Goal: Task Accomplishment & Management: Manage account settings

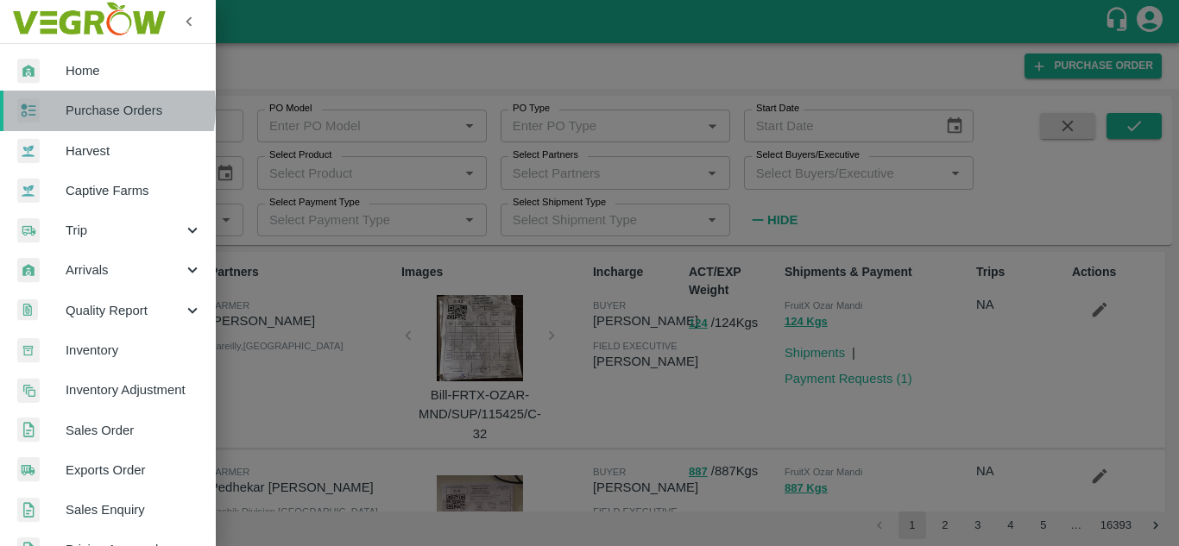
drag, startPoint x: 0, startPoint y: 0, endPoint x: 79, endPoint y: 107, distance: 133.2
click at [79, 107] on span "Purchase Orders" at bounding box center [134, 110] width 136 height 19
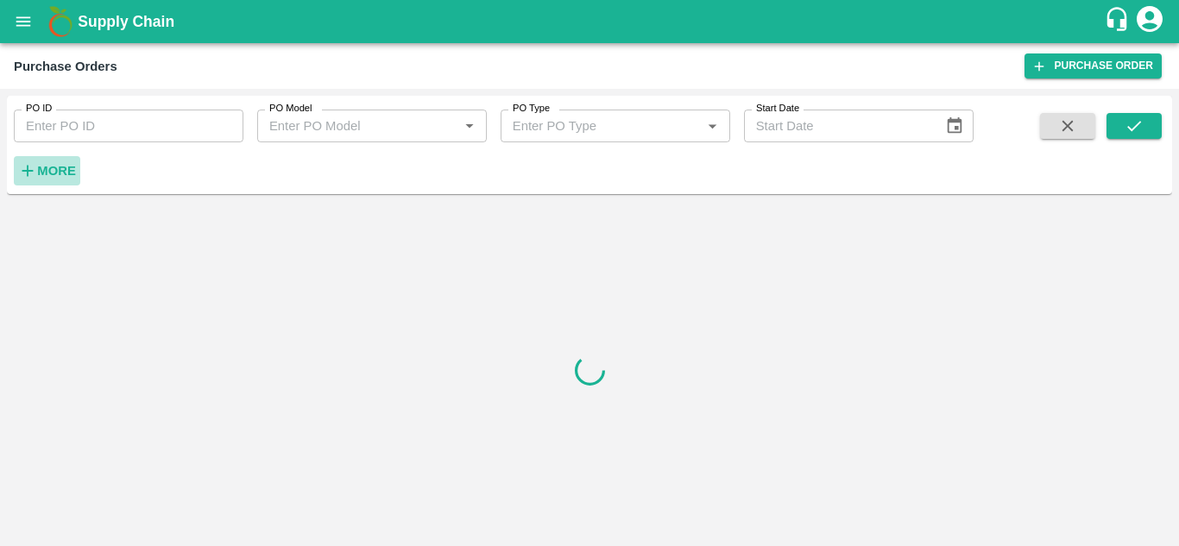
click at [49, 174] on strong "More" at bounding box center [56, 171] width 39 height 14
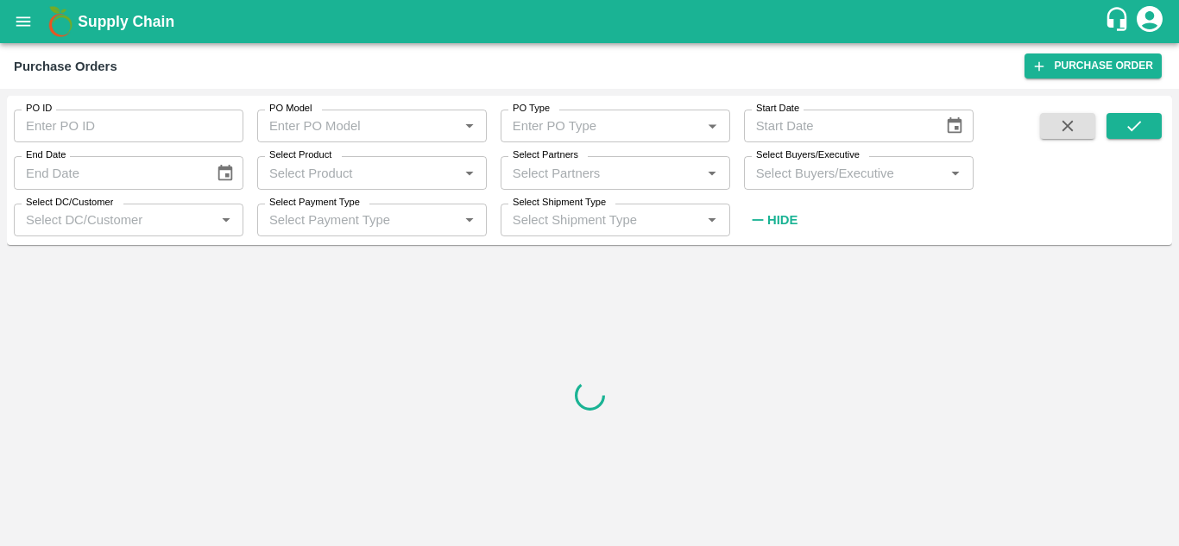
click at [575, 179] on input "Select Partners" at bounding box center [601, 172] width 191 height 22
paste input "9353258433"
type input "9353258433"
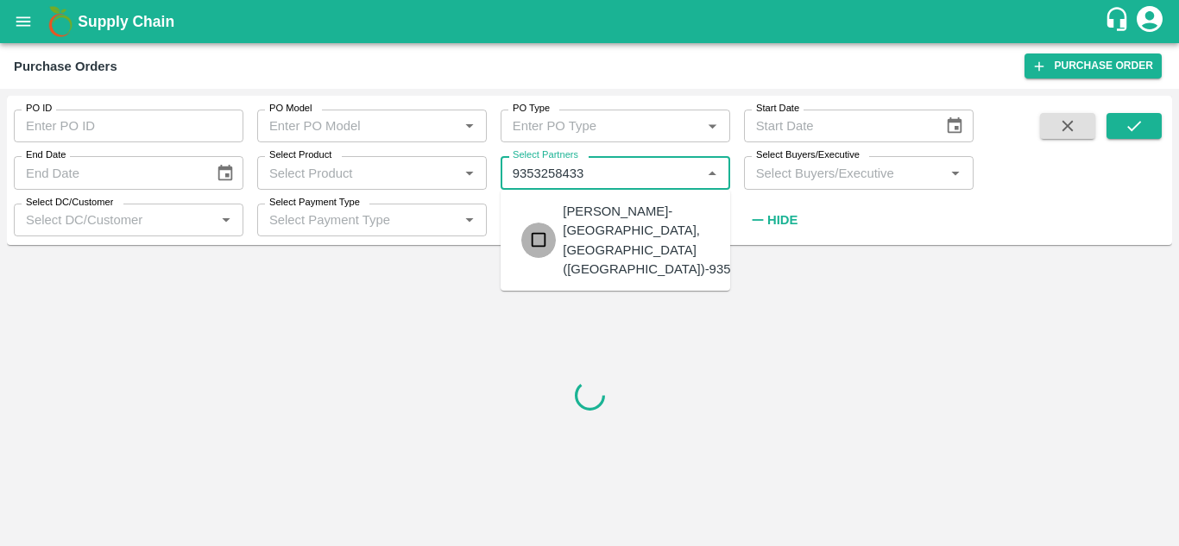
click at [541, 237] on input "checkbox" at bounding box center [538, 240] width 35 height 35
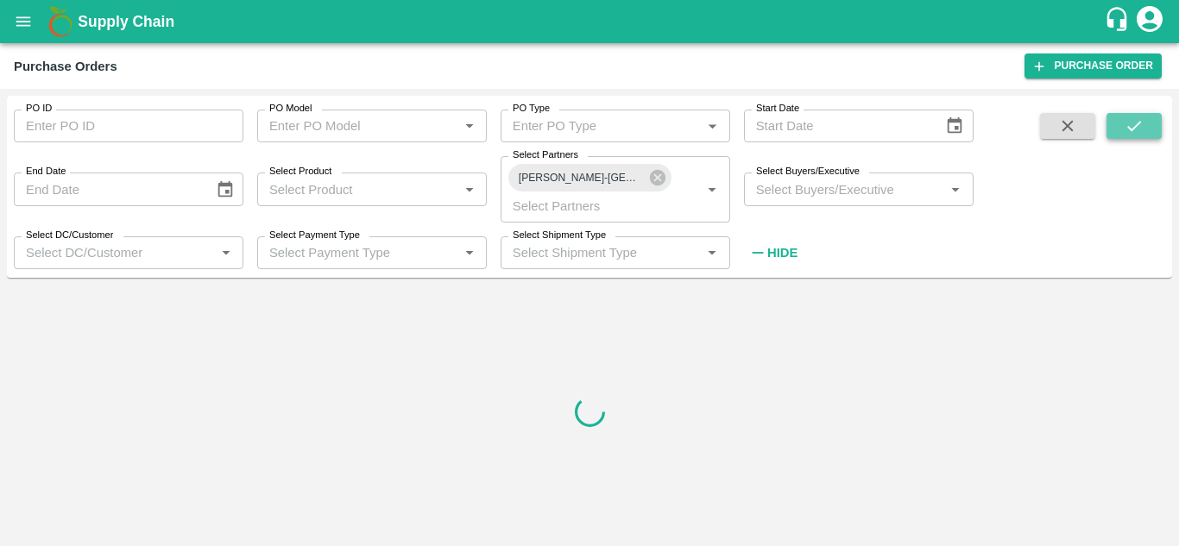
click at [1140, 116] on icon "submit" at bounding box center [1133, 125] width 19 height 19
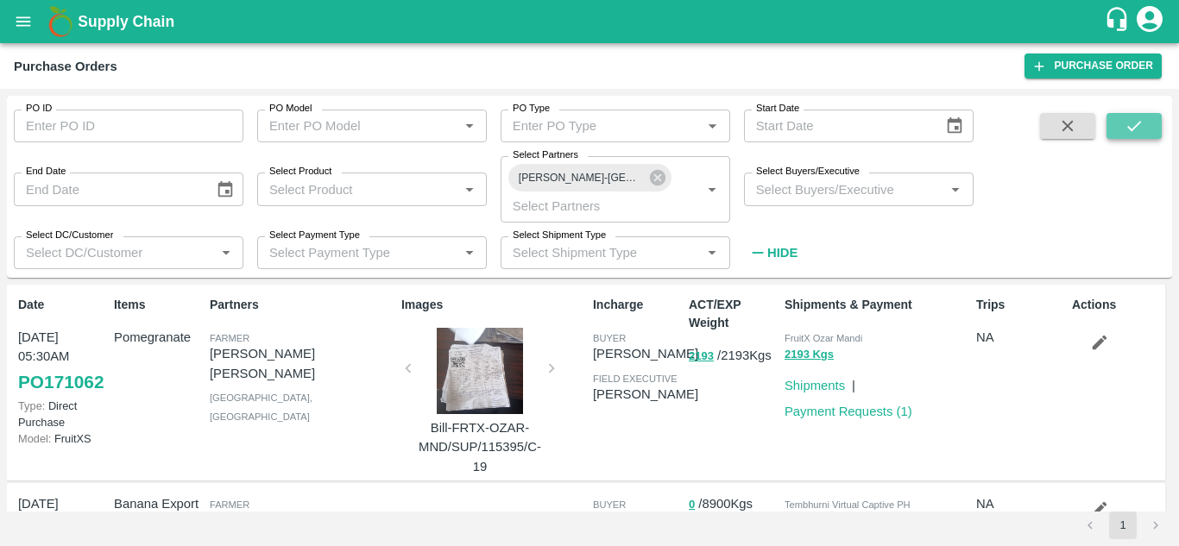
click at [1123, 128] on button "submit" at bounding box center [1133, 126] width 55 height 26
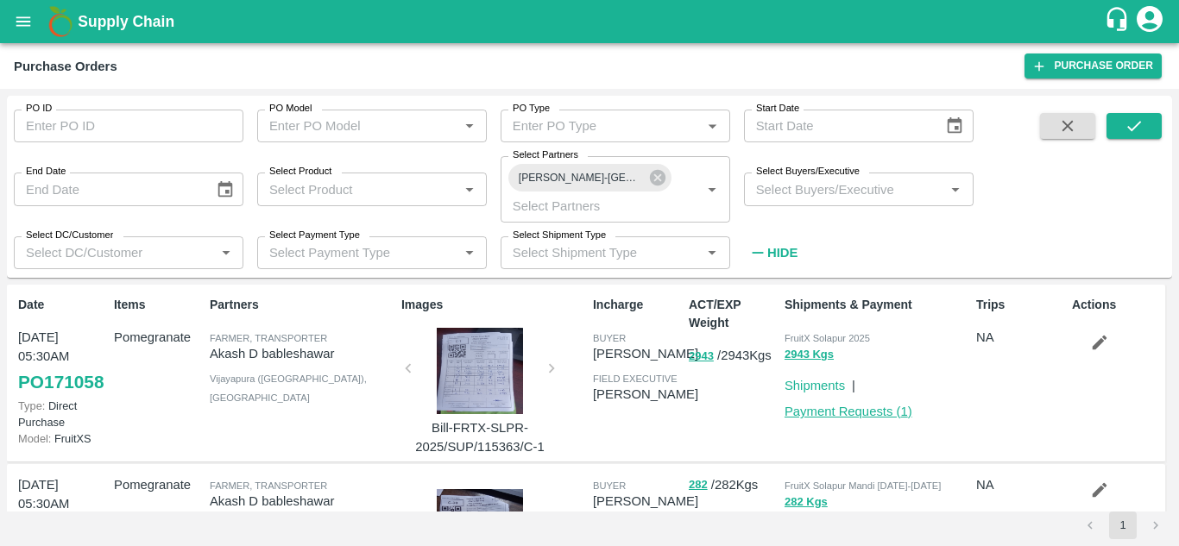
click at [861, 409] on link "Payment Requests ( 1 )" at bounding box center [848, 412] width 128 height 14
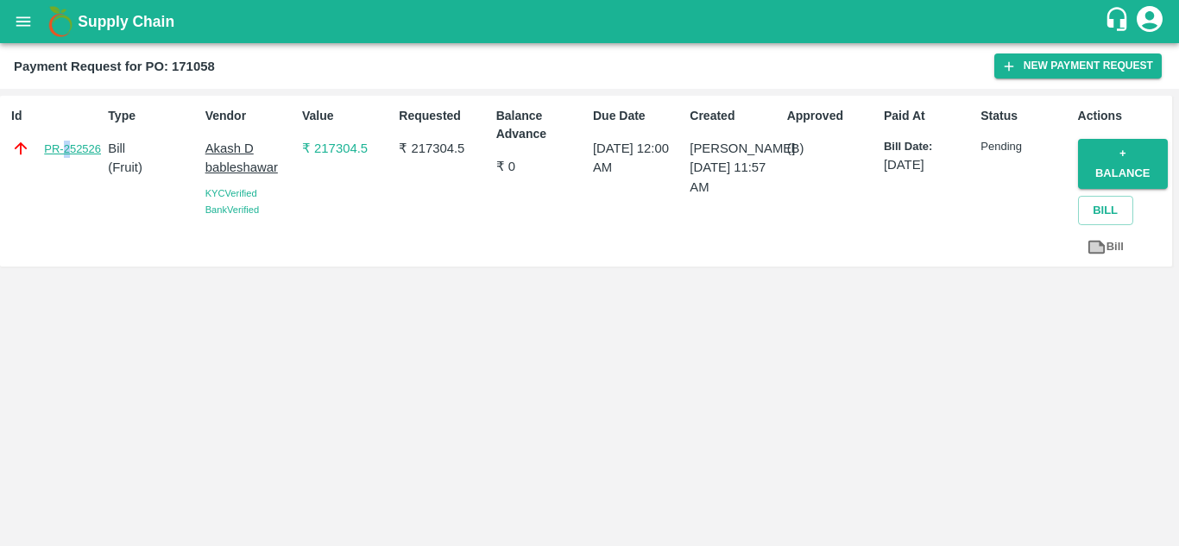
drag, startPoint x: 66, startPoint y: 138, endPoint x: 70, endPoint y: 149, distance: 12.0
click at [70, 149] on div "Id PR-252526" at bounding box center [52, 181] width 97 height 162
click at [70, 149] on link "PR-252526" at bounding box center [72, 149] width 57 height 17
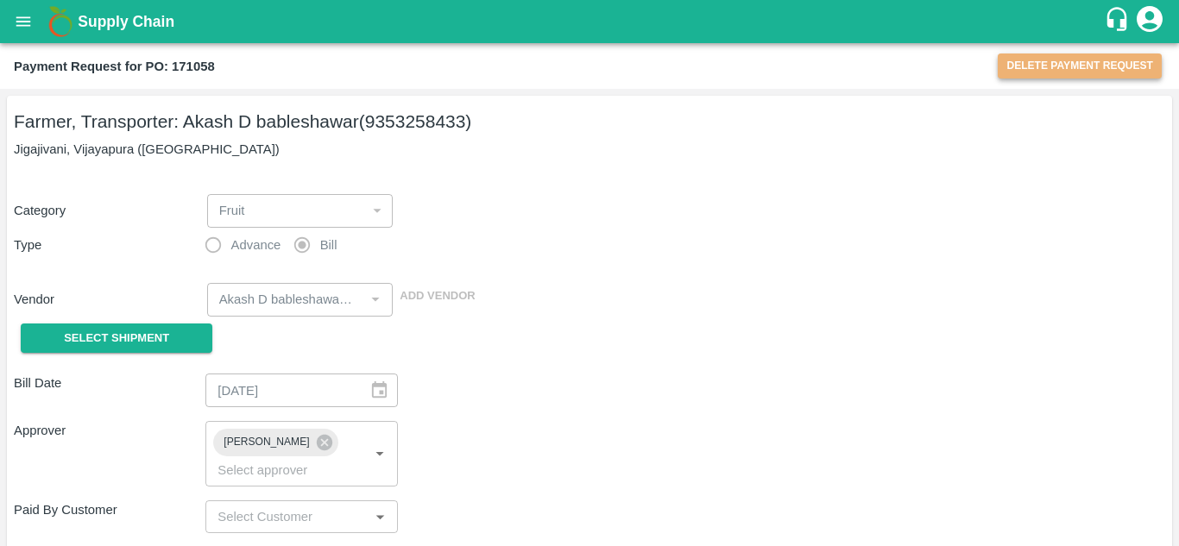
click at [1069, 63] on button "Delete Payment Request" at bounding box center [1079, 65] width 164 height 25
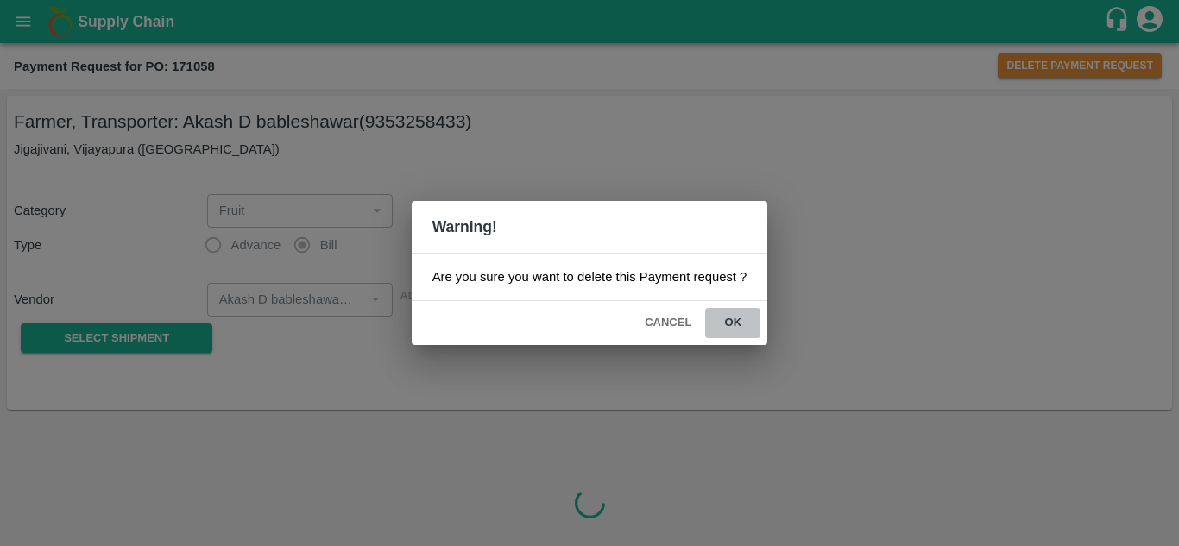
click at [739, 323] on button "ok" at bounding box center [732, 323] width 55 height 30
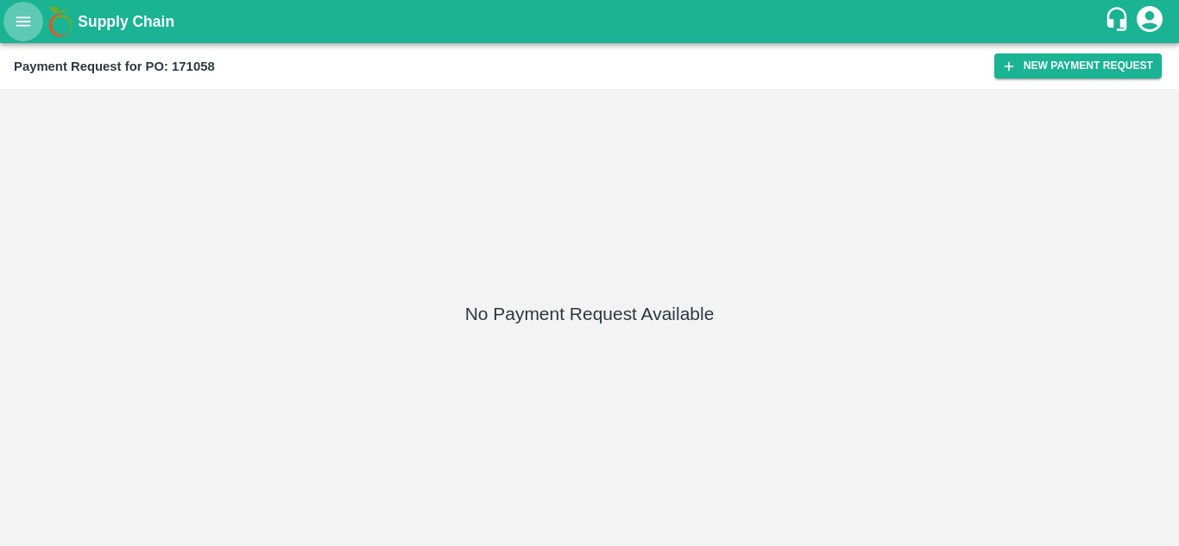
click at [22, 15] on icon "open drawer" at bounding box center [23, 21] width 19 height 19
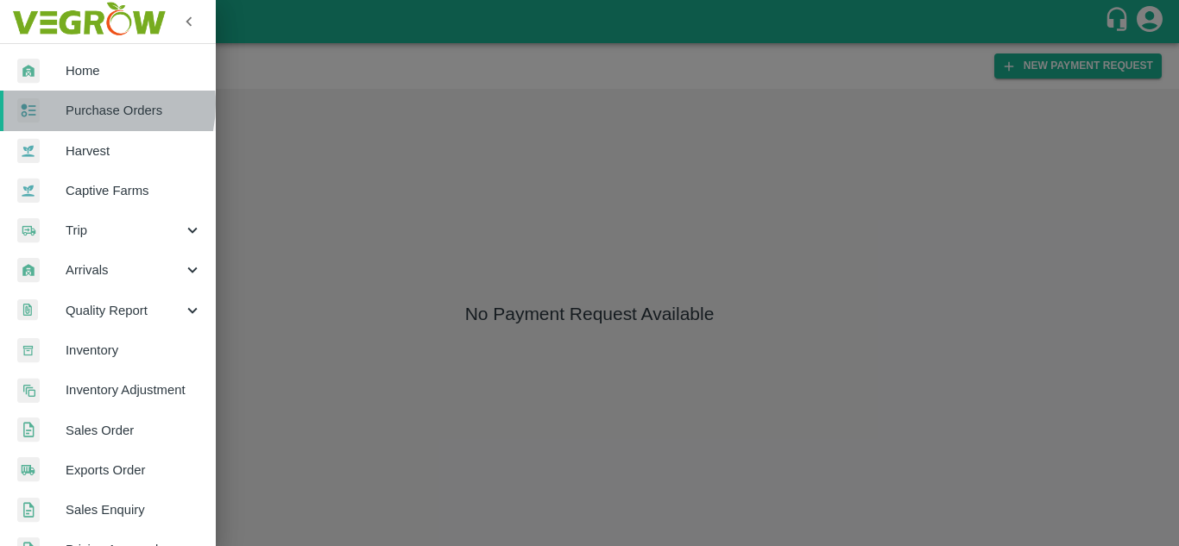
click at [79, 104] on span "Purchase Orders" at bounding box center [134, 110] width 136 height 19
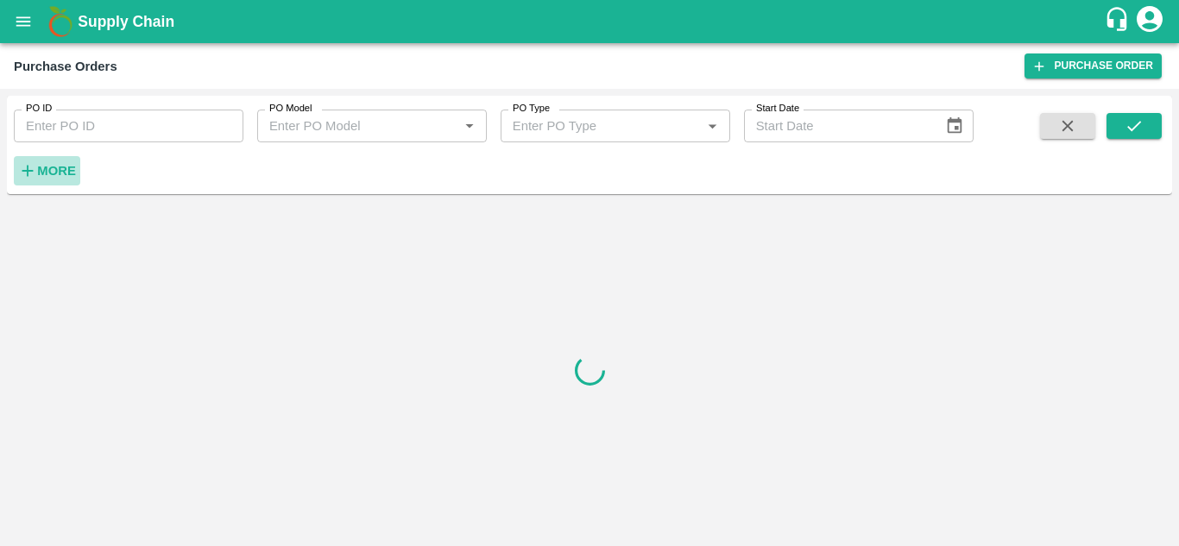
click at [56, 173] on strong "More" at bounding box center [56, 171] width 39 height 14
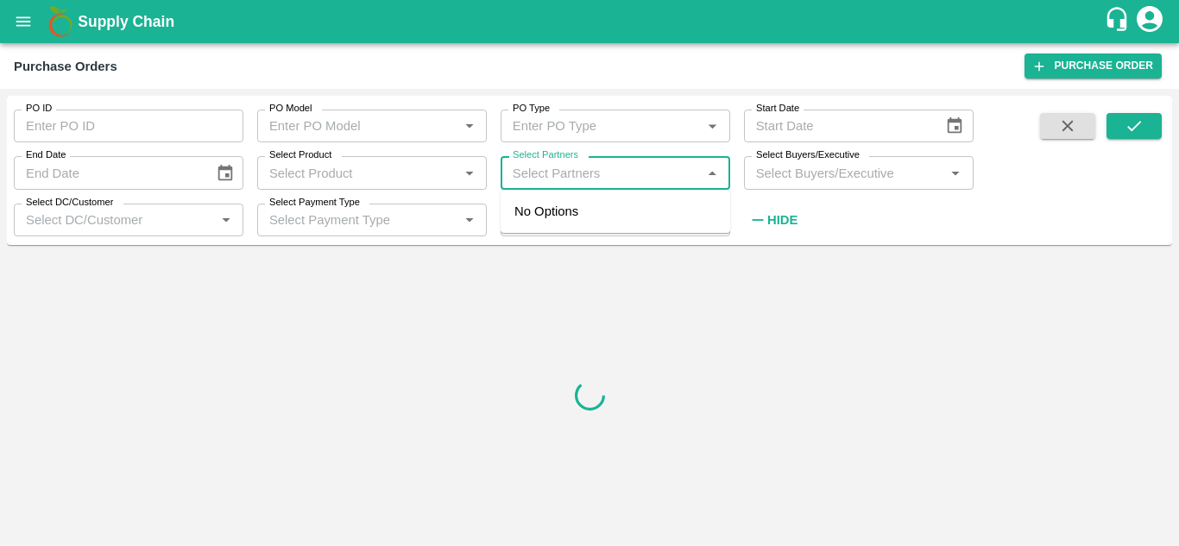
click at [543, 173] on input "Select Partners" at bounding box center [601, 172] width 191 height 22
paste input "9353258433"
type input "9353258433"
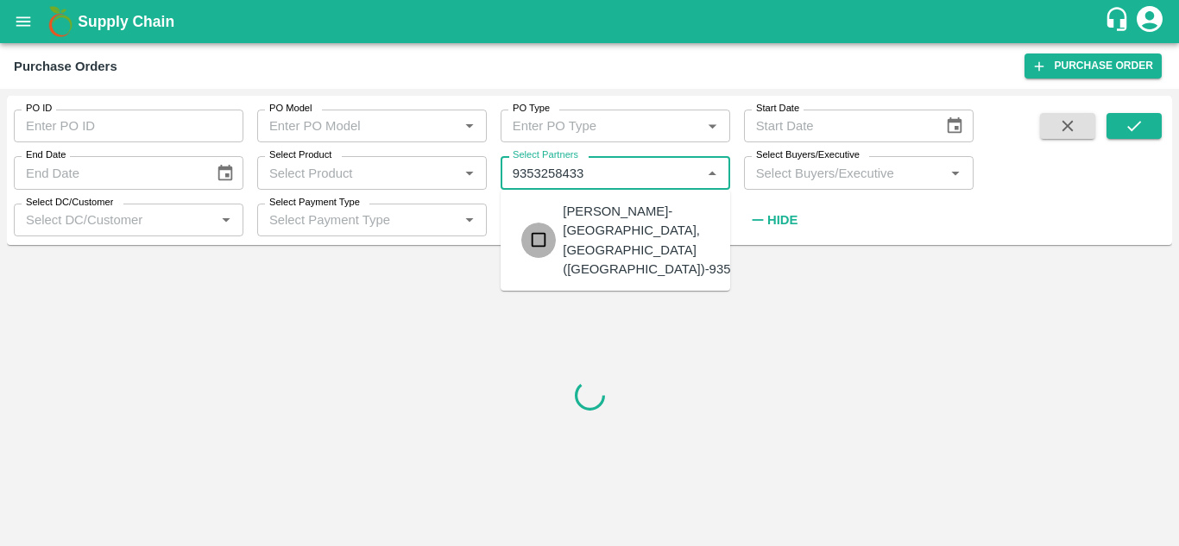
click at [539, 225] on input "checkbox" at bounding box center [538, 240] width 35 height 35
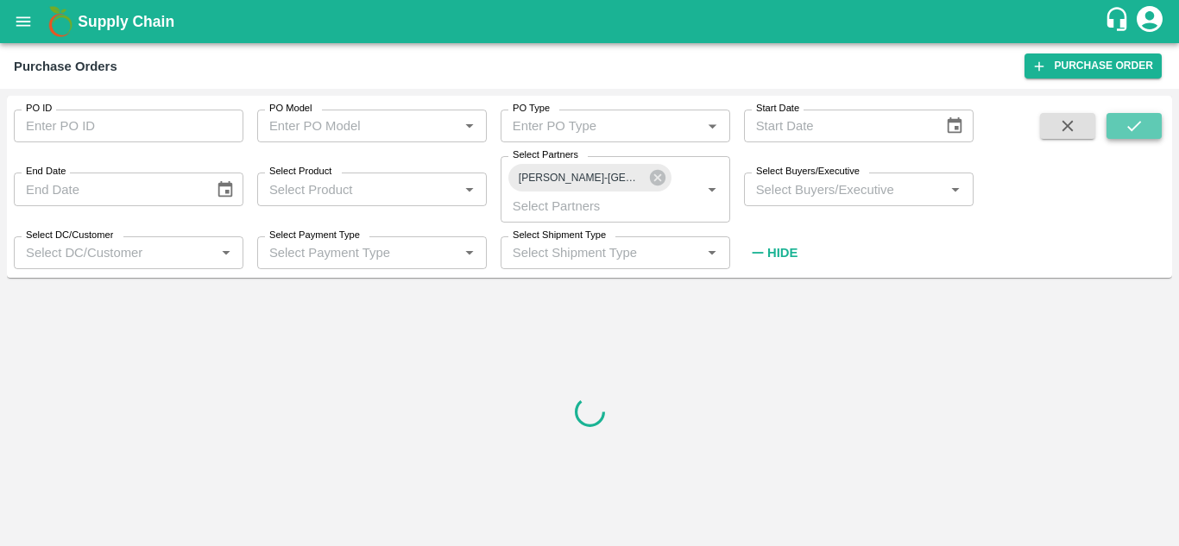
click at [1125, 129] on icon "submit" at bounding box center [1133, 125] width 19 height 19
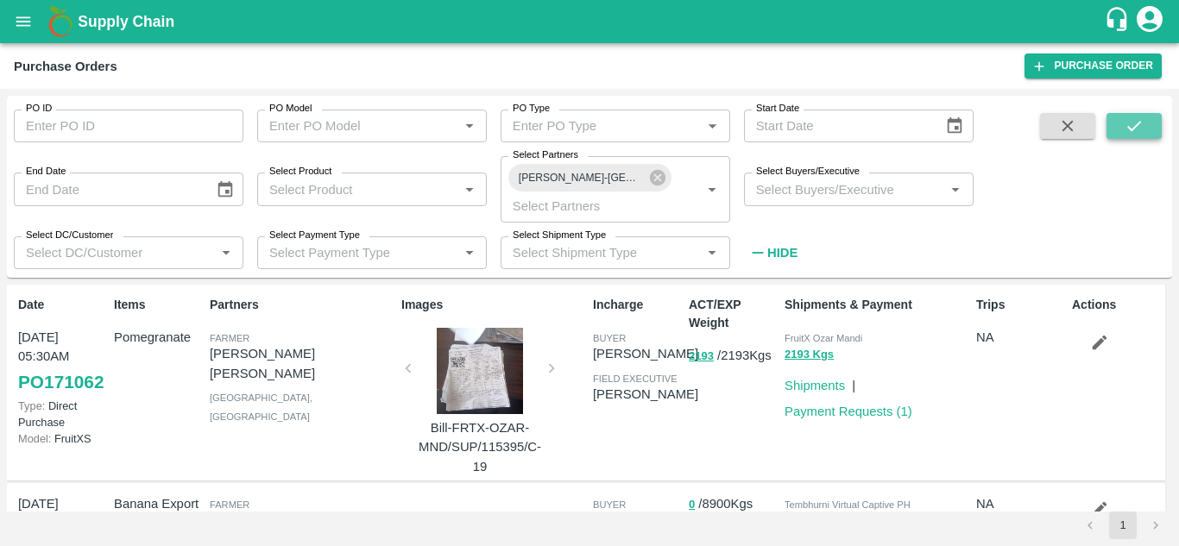
click at [1136, 125] on icon "submit" at bounding box center [1134, 126] width 14 height 10
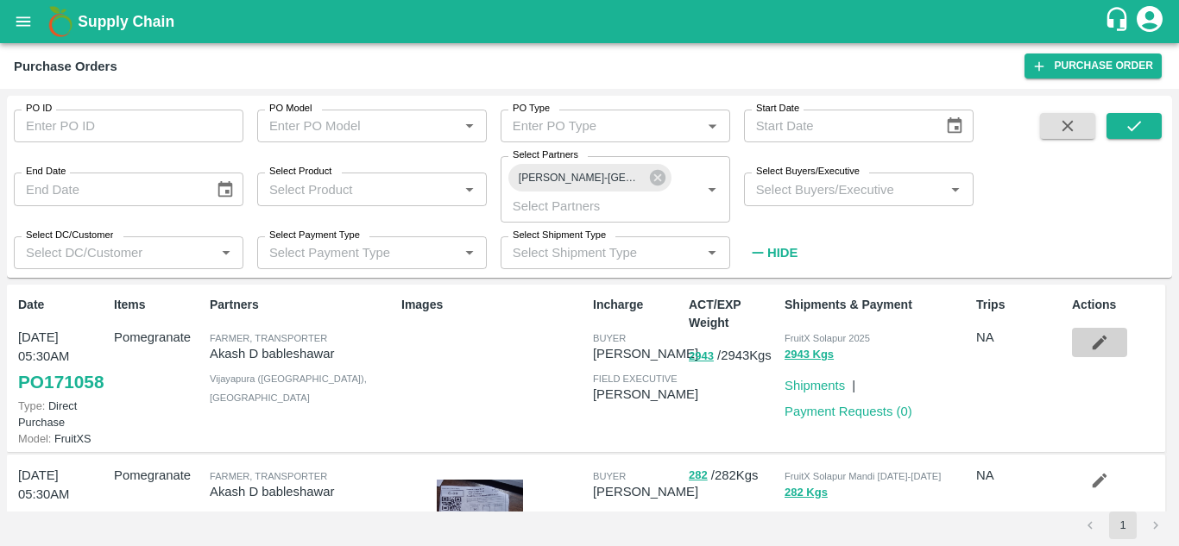
click at [1101, 340] on icon "button" at bounding box center [1099, 342] width 19 height 19
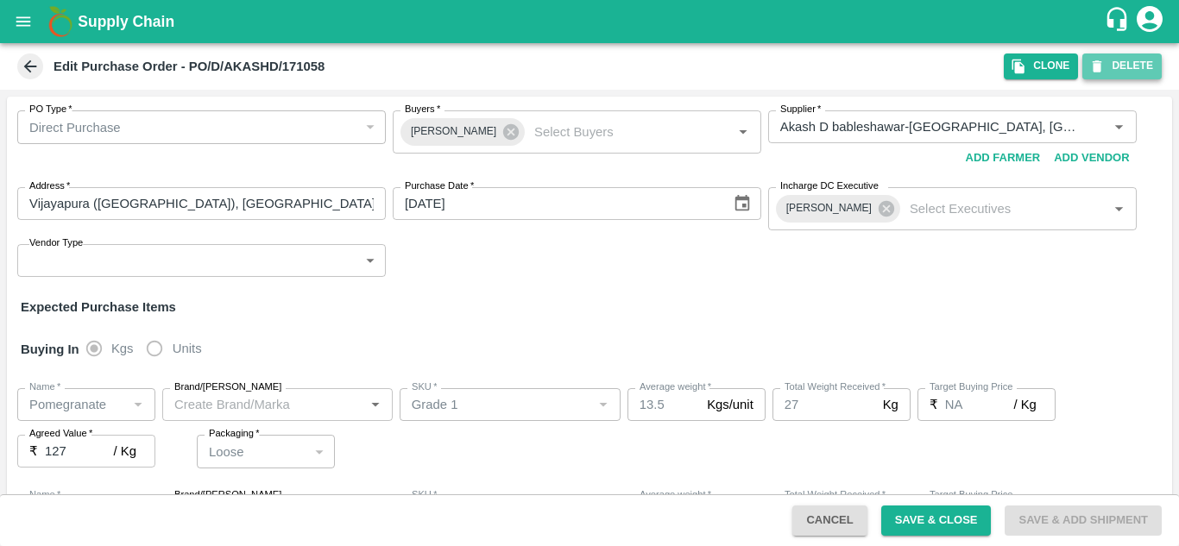
click at [1117, 68] on button "DELETE" at bounding box center [1121, 65] width 79 height 25
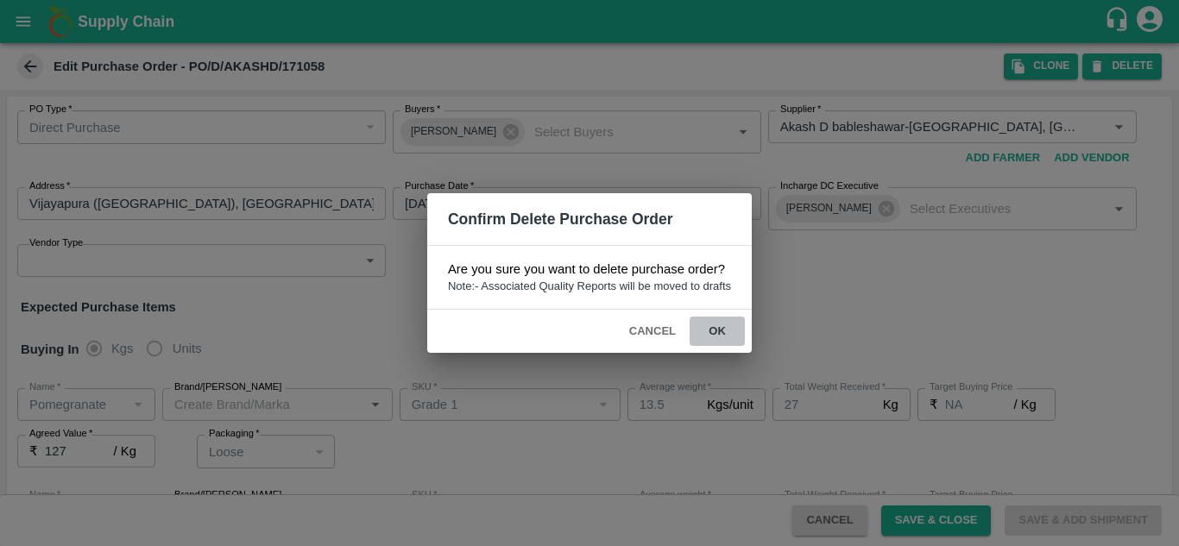
click at [718, 334] on button "ok" at bounding box center [716, 332] width 55 height 30
click at [718, 332] on button "ok" at bounding box center [716, 332] width 55 height 30
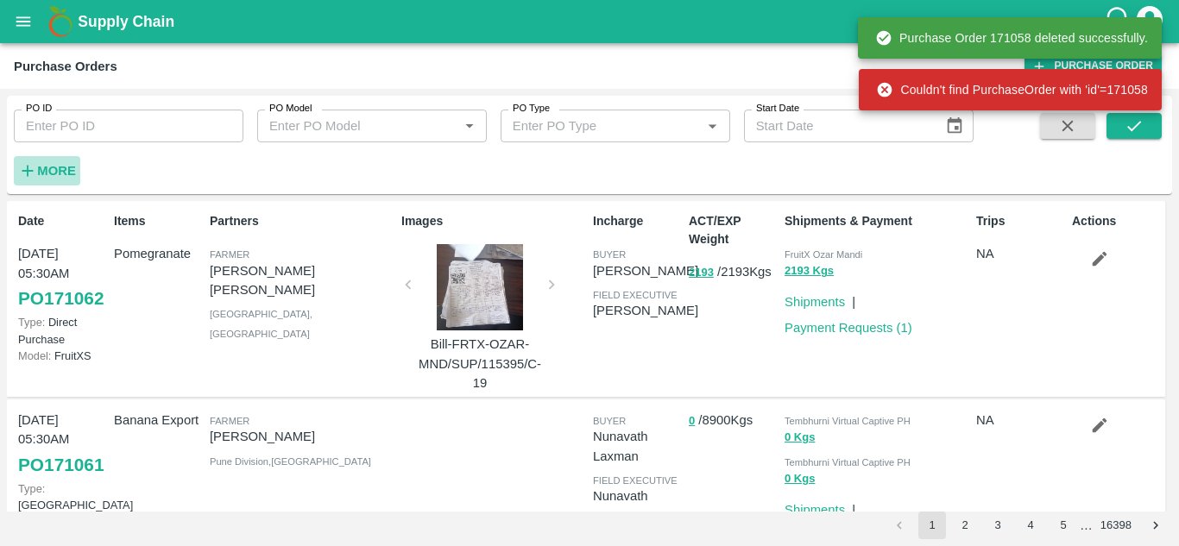
click at [47, 169] on strong "More" at bounding box center [56, 171] width 39 height 14
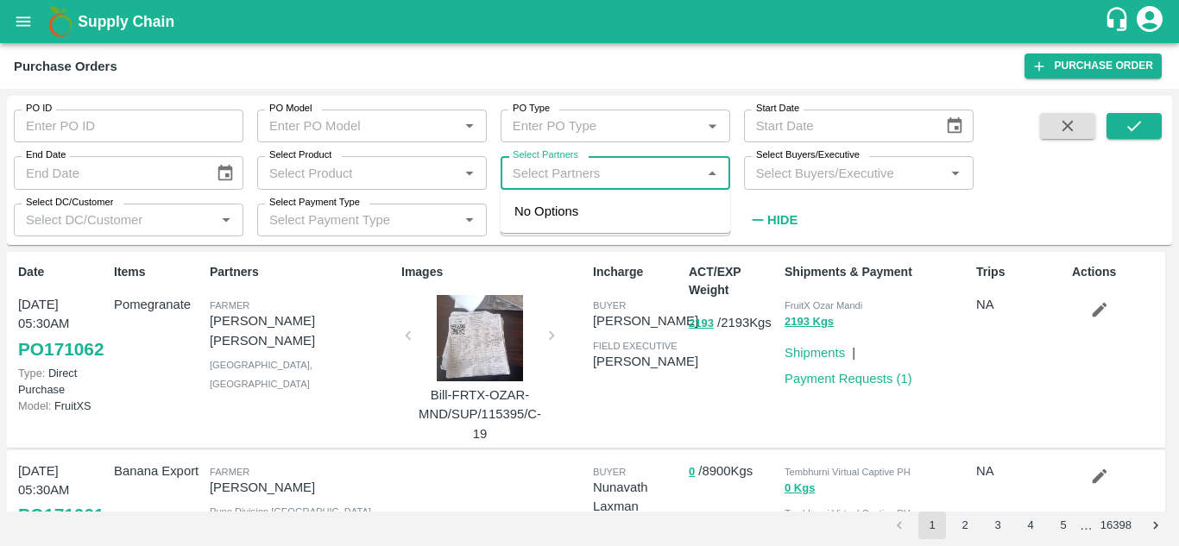
click at [595, 179] on input "Select Partners" at bounding box center [601, 172] width 191 height 22
paste input "9353258433"
type input "9353258433"
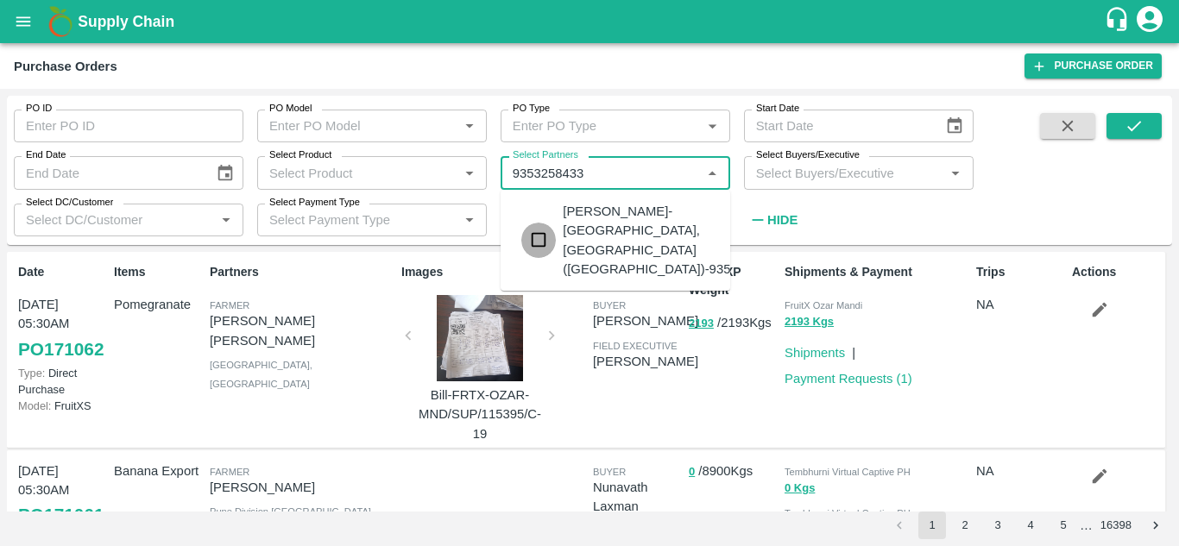
click at [537, 225] on input "checkbox" at bounding box center [538, 240] width 35 height 35
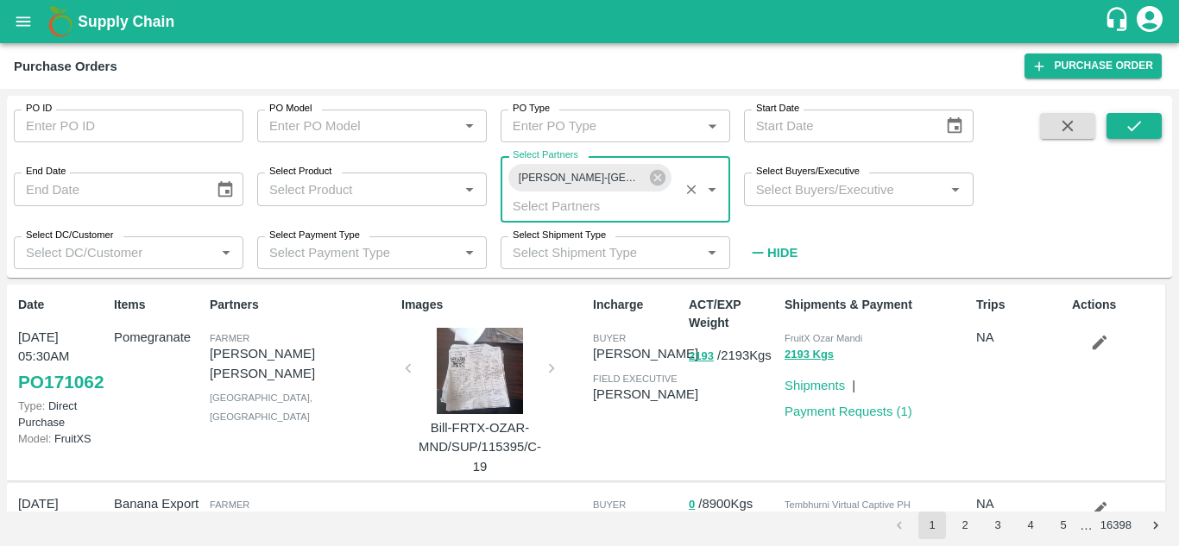
click at [1146, 118] on button "submit" at bounding box center [1133, 126] width 55 height 26
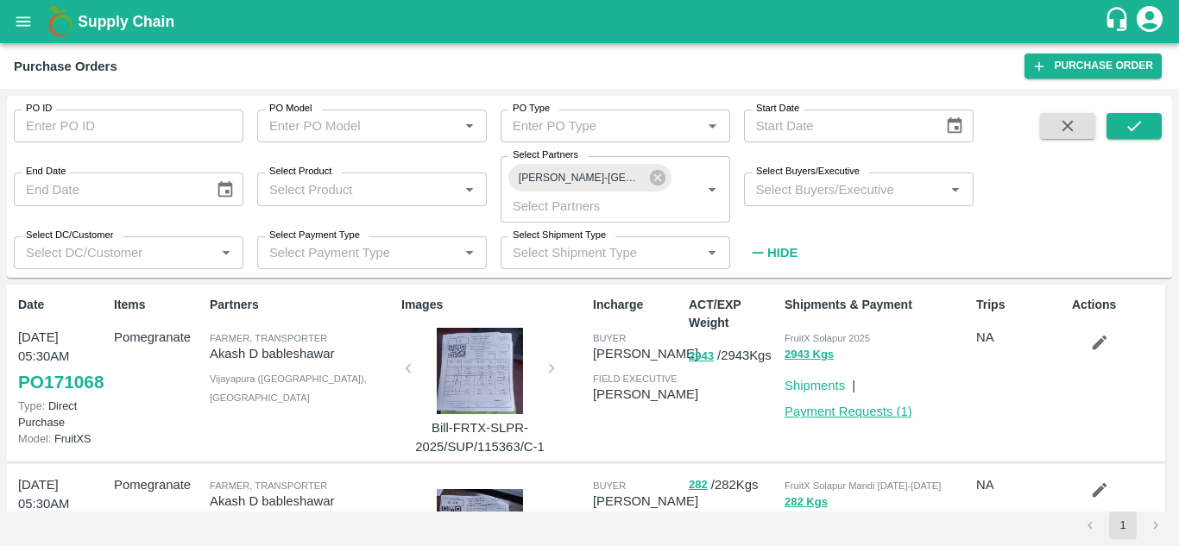
click at [863, 410] on link "Payment Requests ( 1 )" at bounding box center [848, 412] width 128 height 14
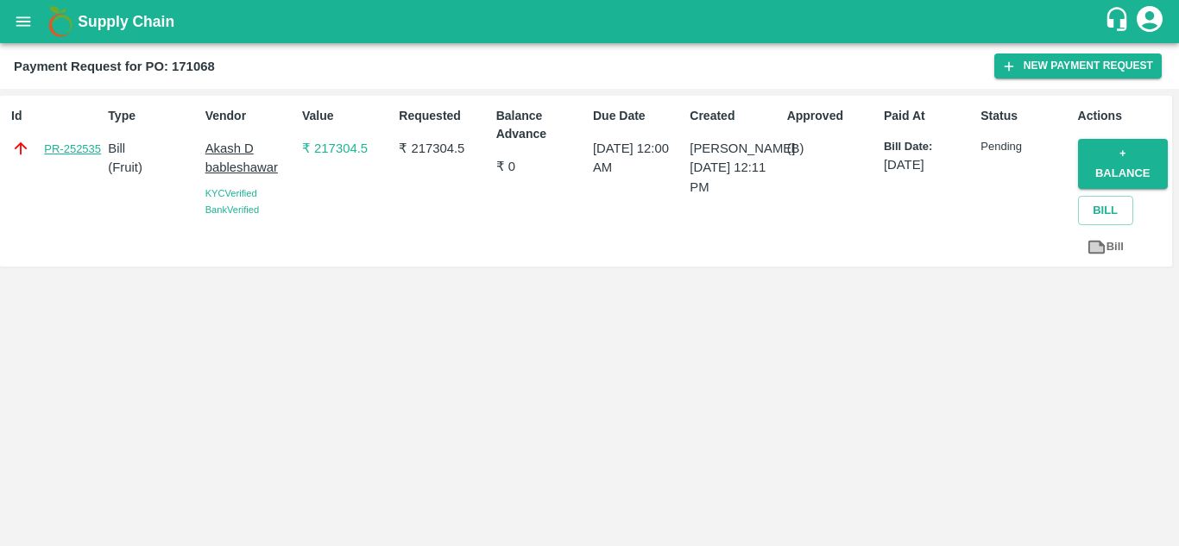
click at [59, 143] on link "PR-252535" at bounding box center [72, 149] width 57 height 17
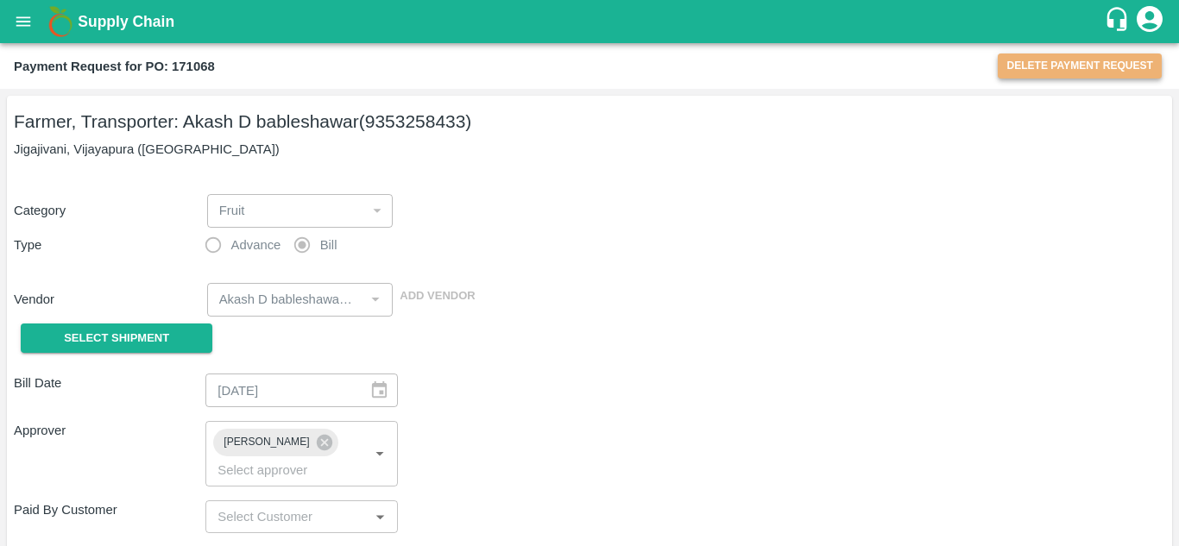
click at [1090, 72] on button "Delete Payment Request" at bounding box center [1079, 65] width 164 height 25
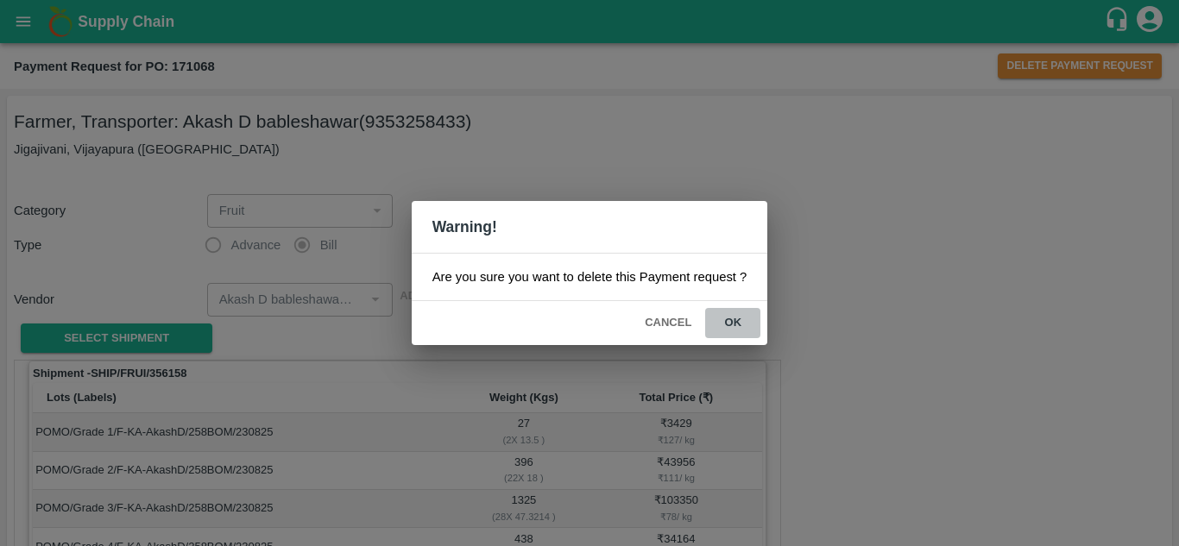
click at [731, 328] on button "ok" at bounding box center [732, 323] width 55 height 30
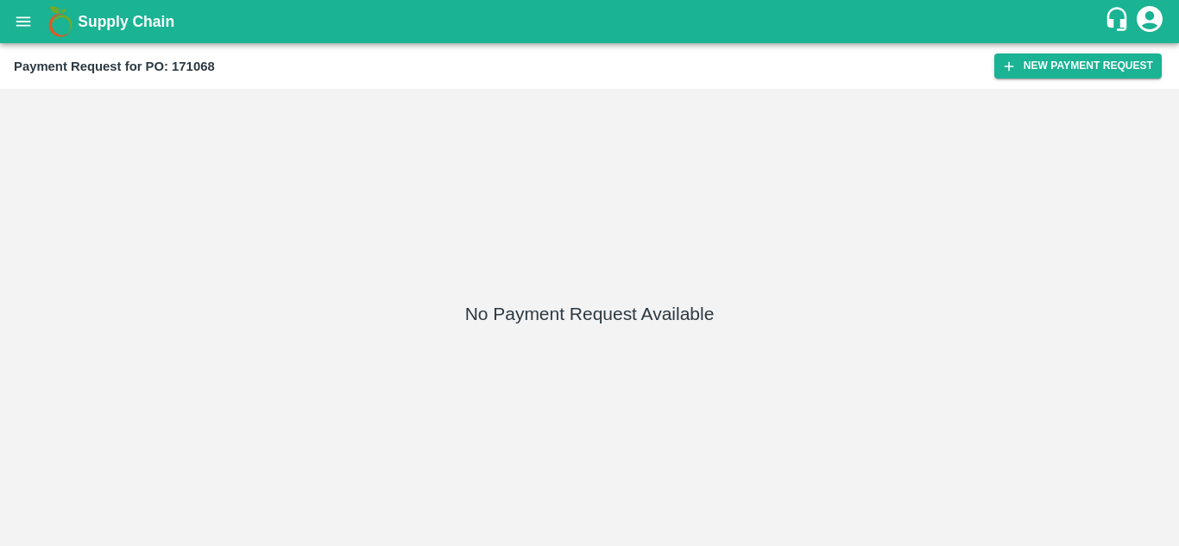
click at [12, 23] on button "open drawer" at bounding box center [23, 22] width 40 height 40
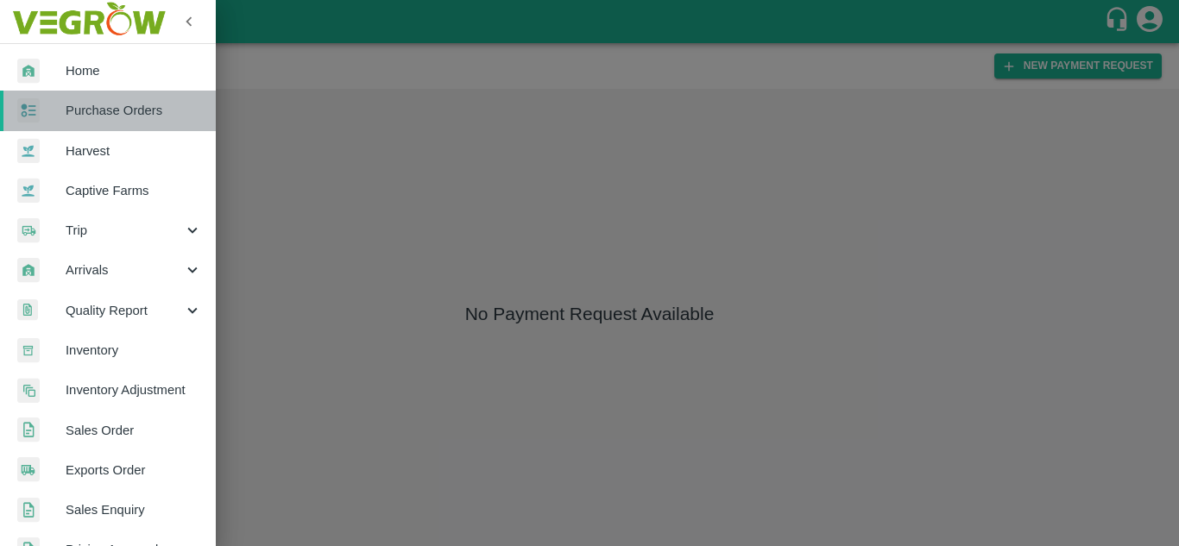
click at [110, 105] on span "Purchase Orders" at bounding box center [134, 110] width 136 height 19
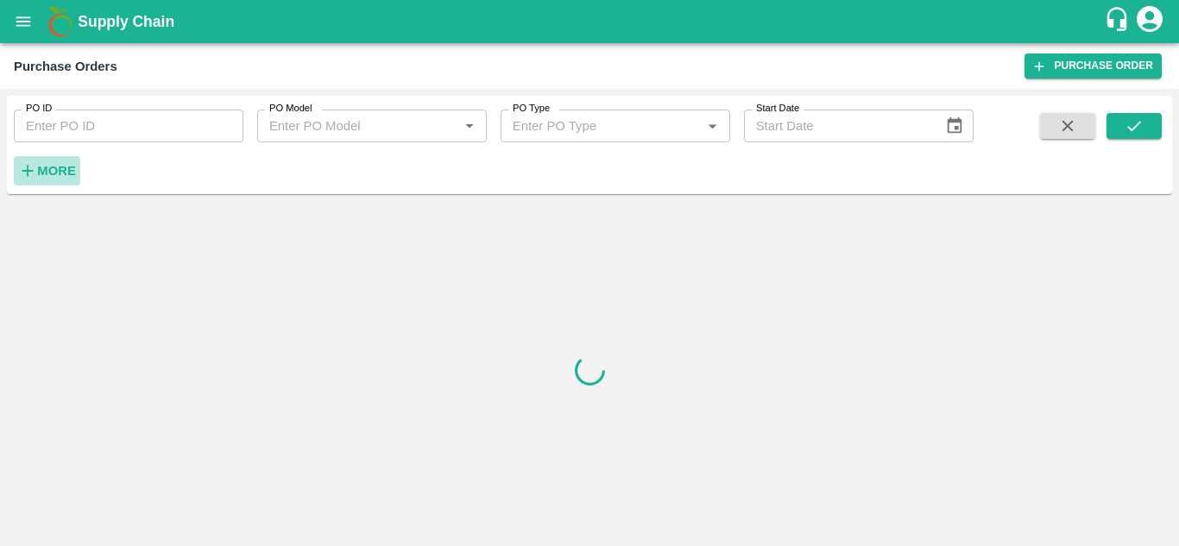
click at [57, 173] on strong "More" at bounding box center [56, 171] width 39 height 14
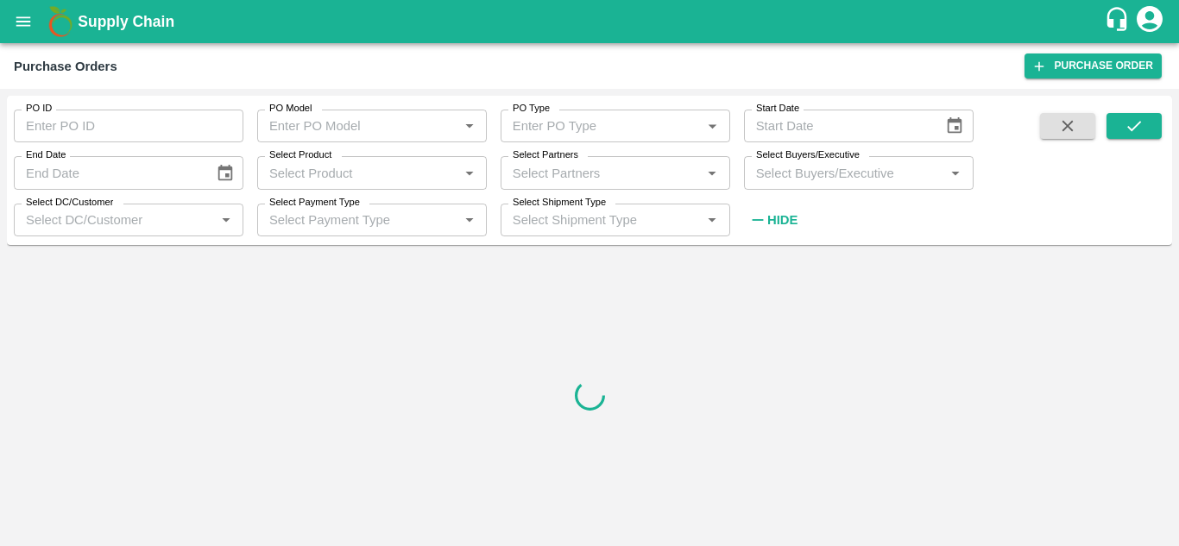
click at [584, 185] on div "Select Partners   *" at bounding box center [615, 172] width 230 height 33
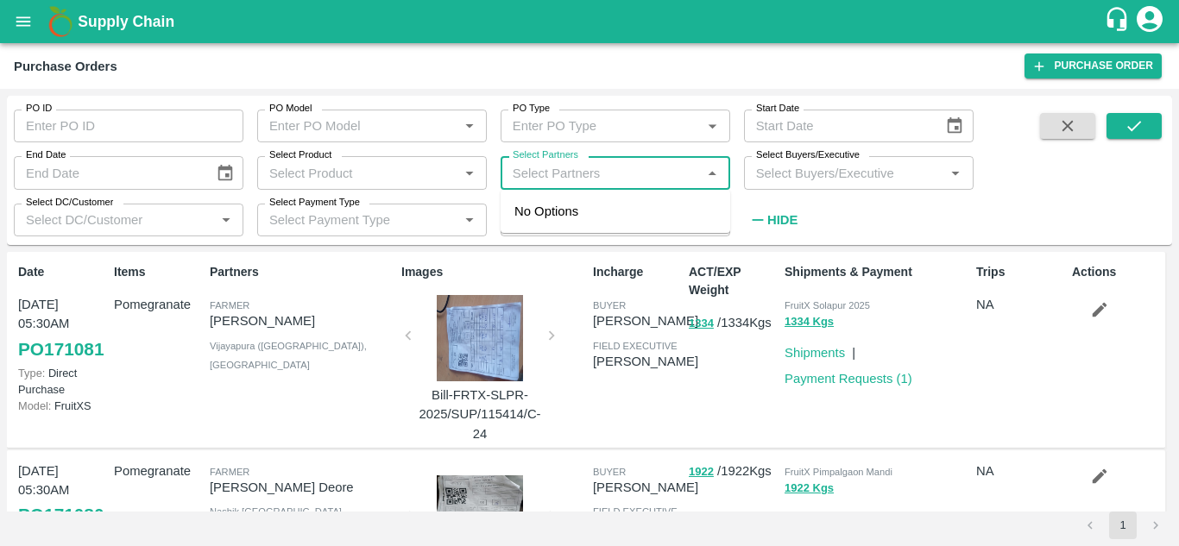
paste input "9353258433"
type input "9353258433"
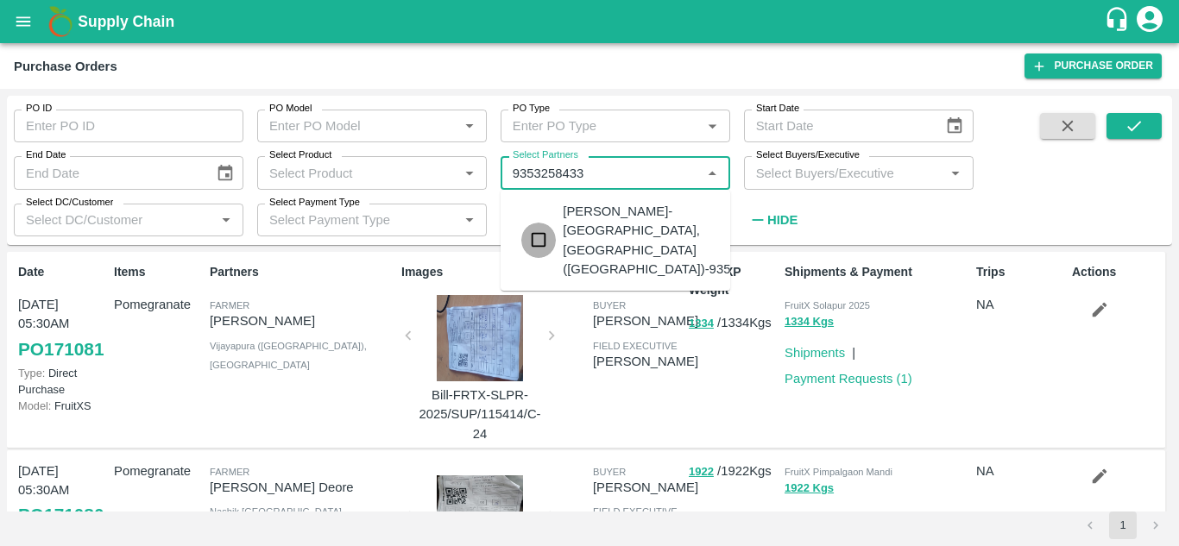
click at [542, 230] on input "checkbox" at bounding box center [538, 240] width 35 height 35
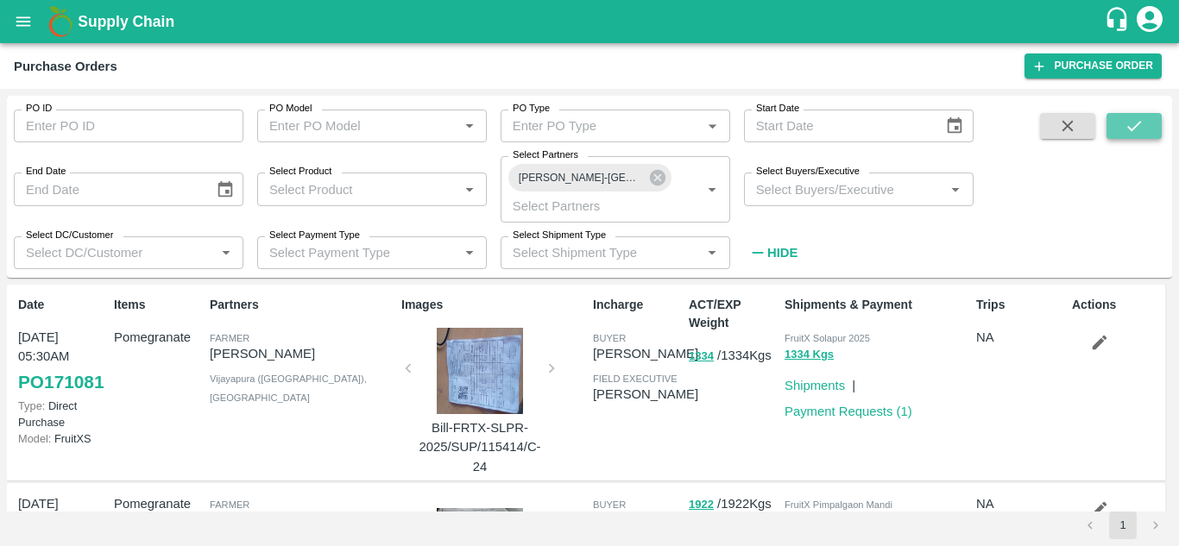
click at [1146, 123] on button "submit" at bounding box center [1133, 126] width 55 height 26
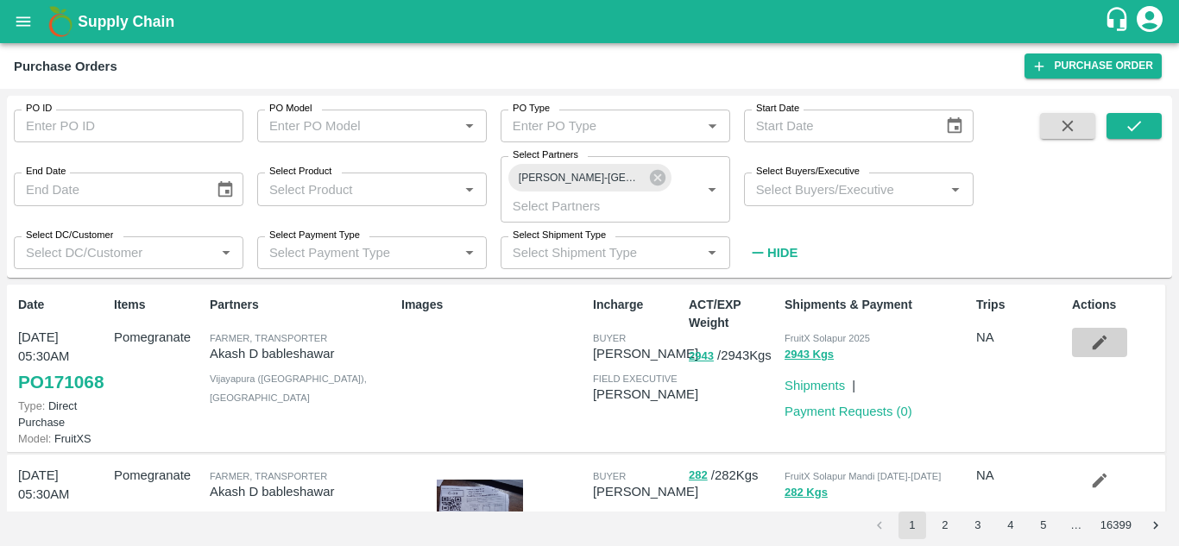
click at [1096, 345] on icon "button" at bounding box center [1099, 343] width 15 height 15
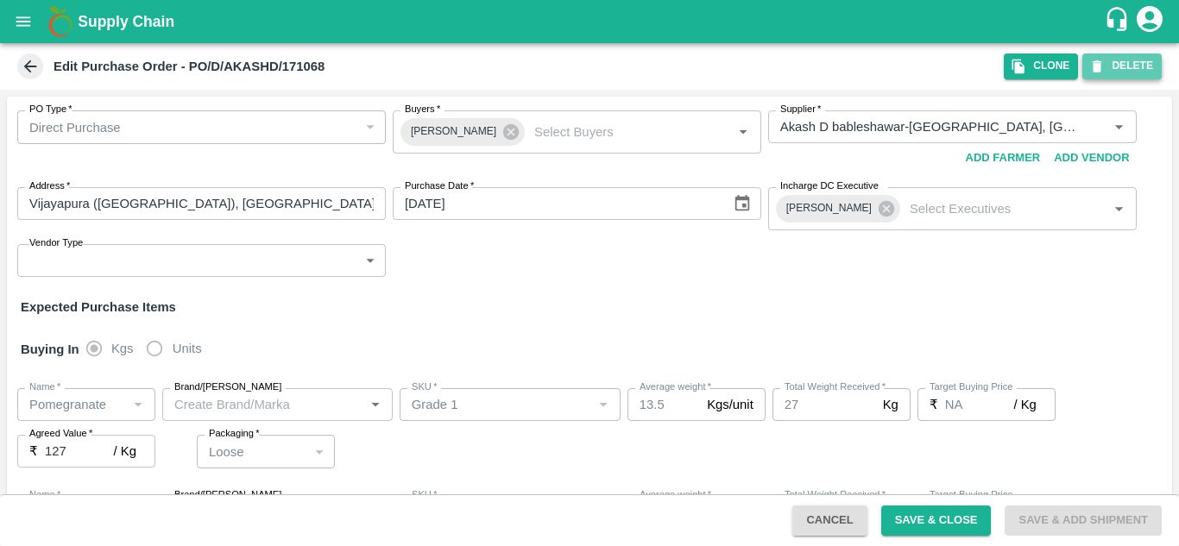
click at [1111, 79] on button "DELETE" at bounding box center [1121, 65] width 79 height 25
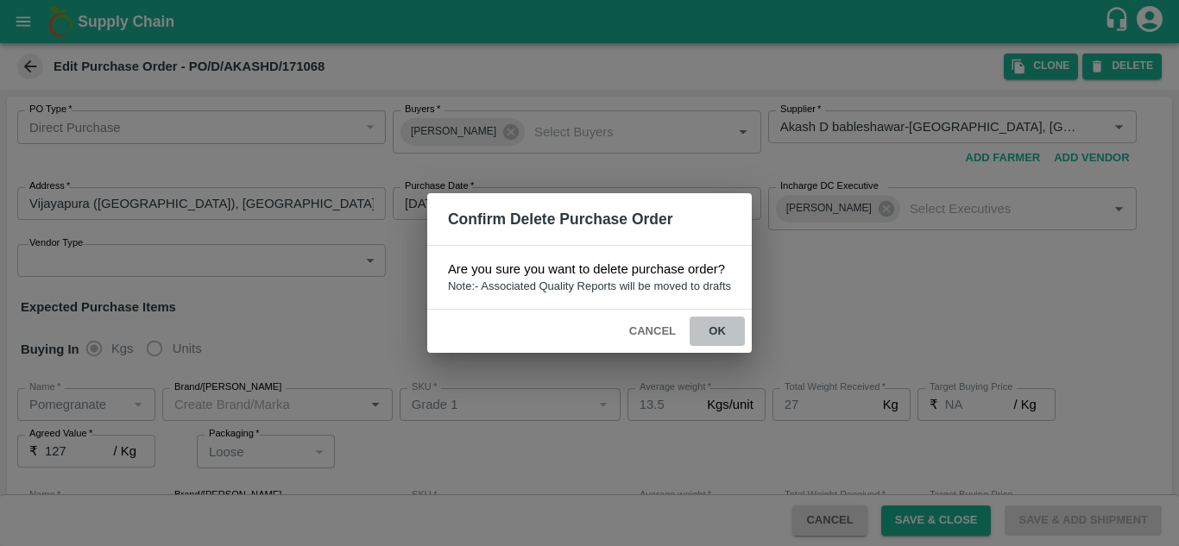
click at [725, 329] on button "ok" at bounding box center [716, 332] width 55 height 30
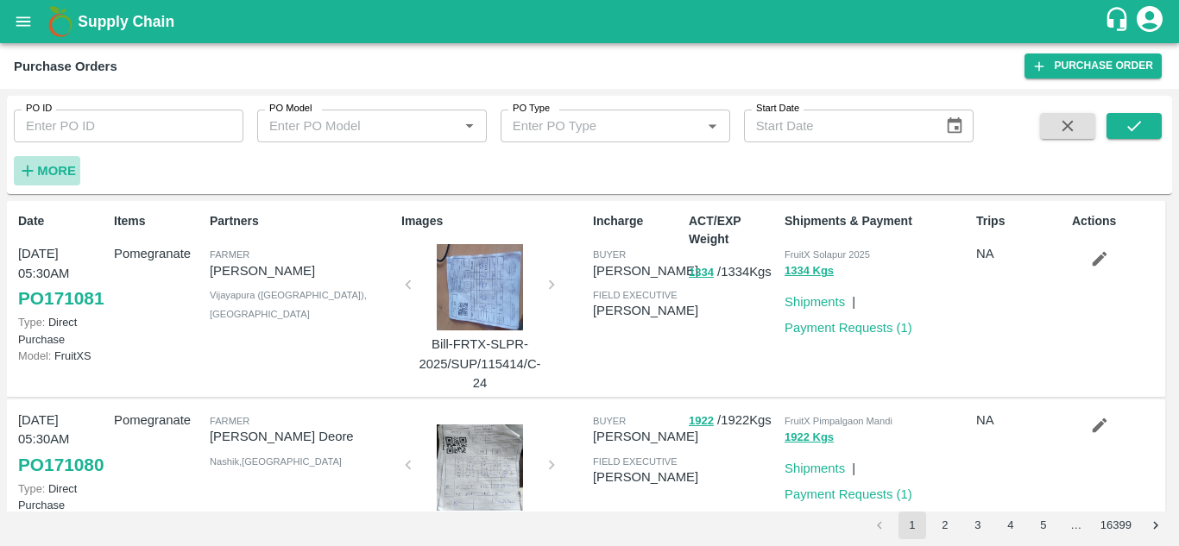
click at [64, 174] on strong "More" at bounding box center [56, 171] width 39 height 14
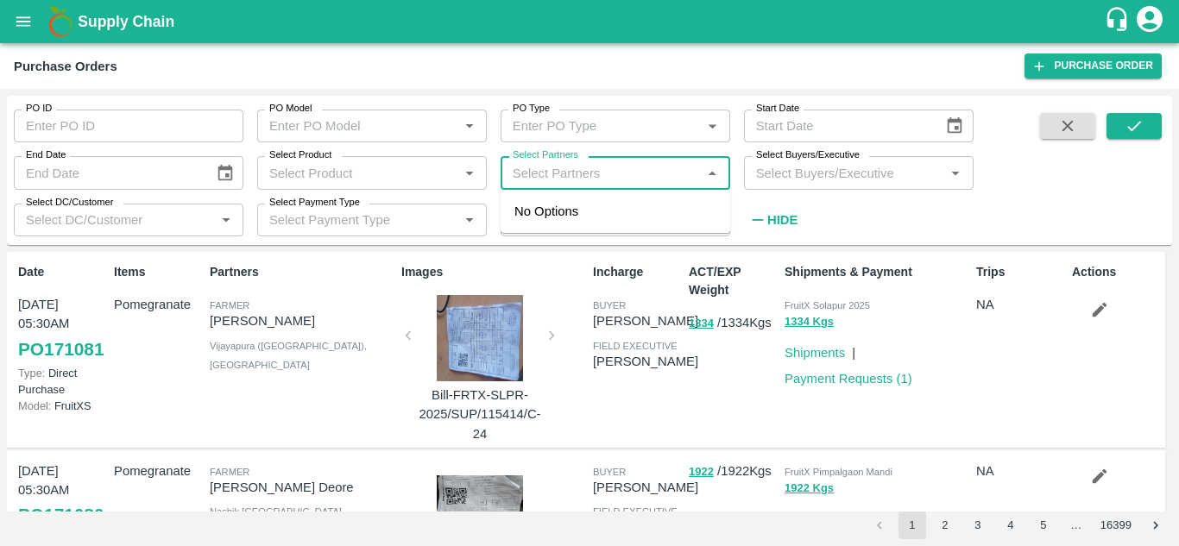
click at [550, 172] on input "Select Partners" at bounding box center [601, 172] width 191 height 22
paste input "9353258433"
type input "9353258433"
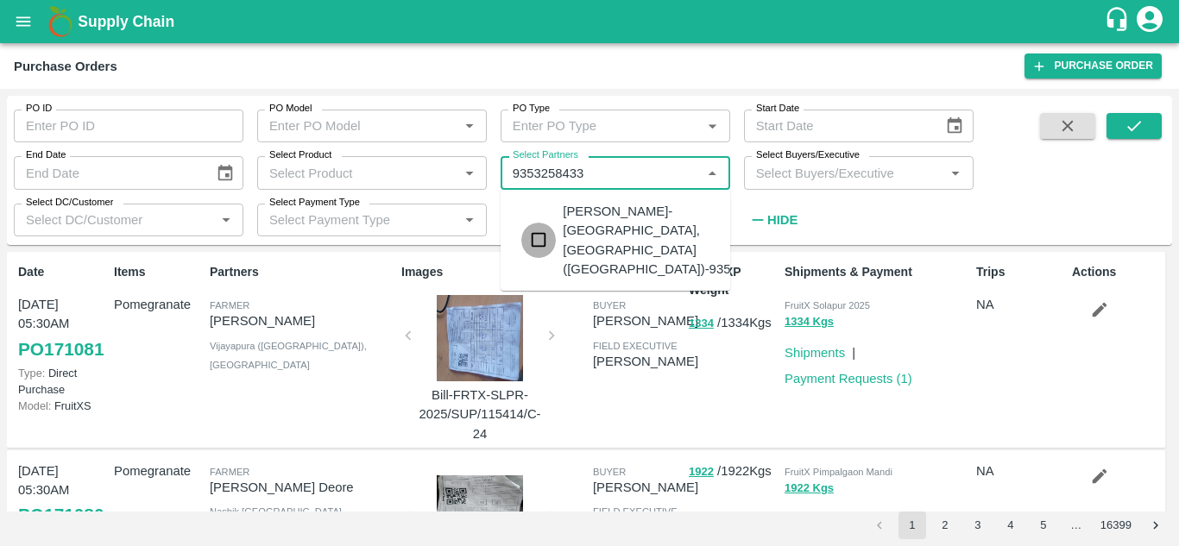
click at [543, 226] on input "checkbox" at bounding box center [538, 240] width 35 height 35
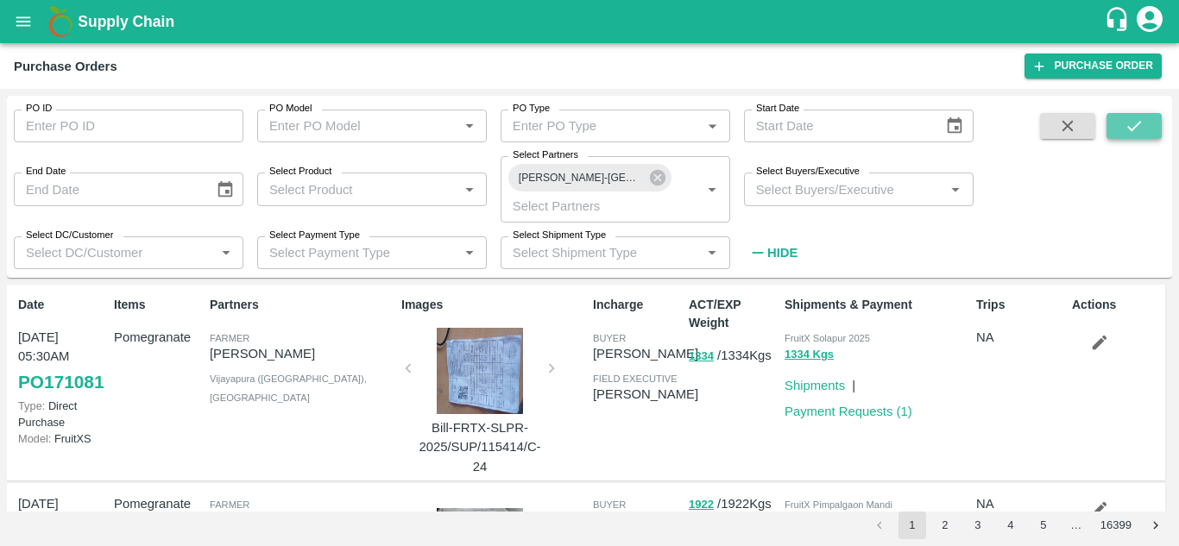
click at [1128, 120] on icon "submit" at bounding box center [1133, 125] width 19 height 19
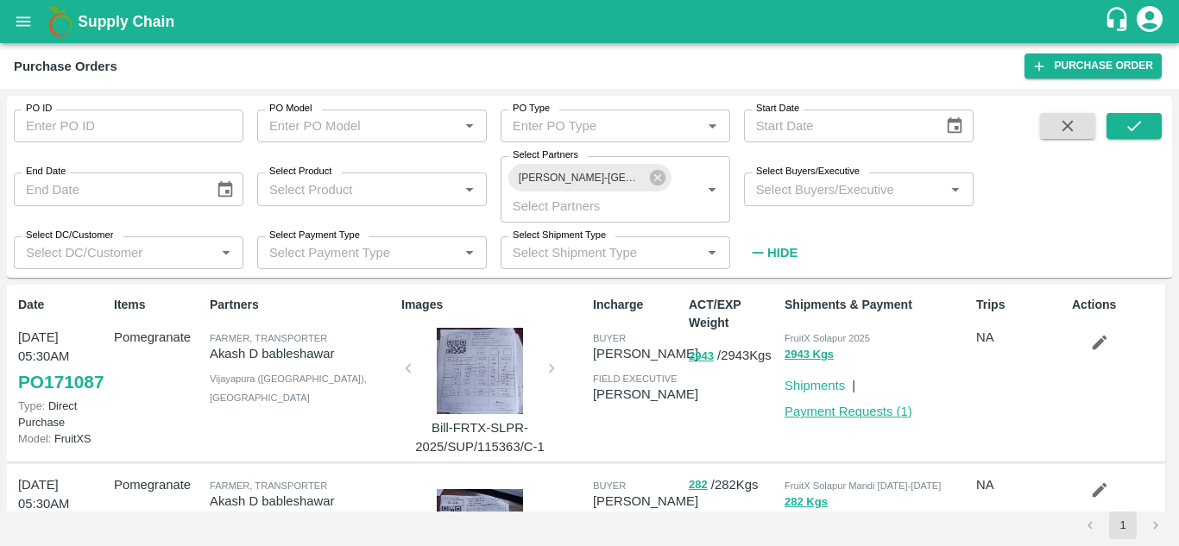
click at [846, 418] on link "Payment Requests ( 1 )" at bounding box center [848, 412] width 128 height 14
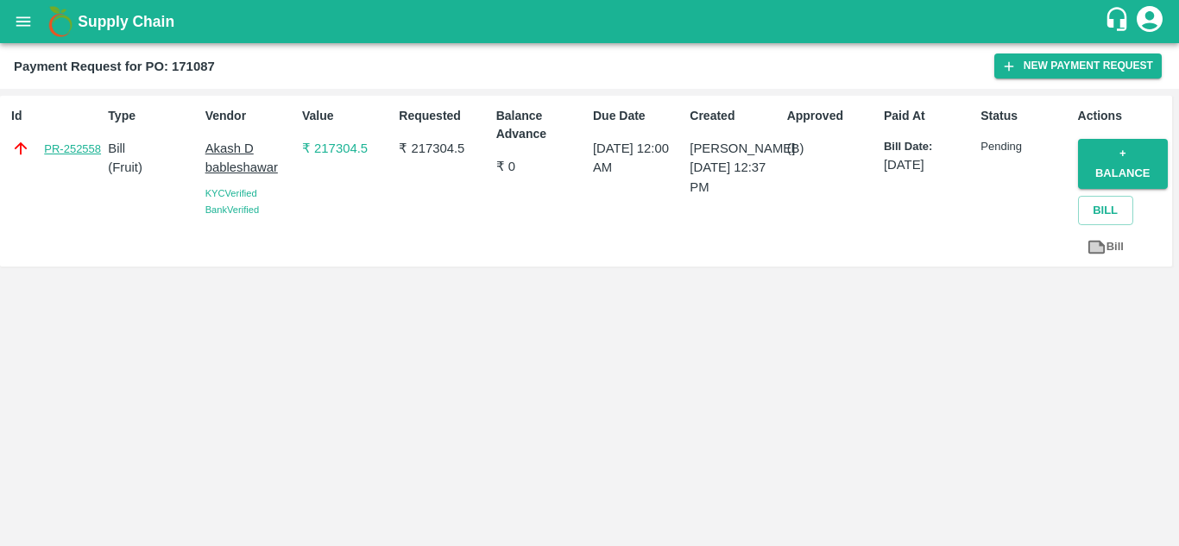
click at [68, 154] on link "PR-252558" at bounding box center [72, 149] width 57 height 17
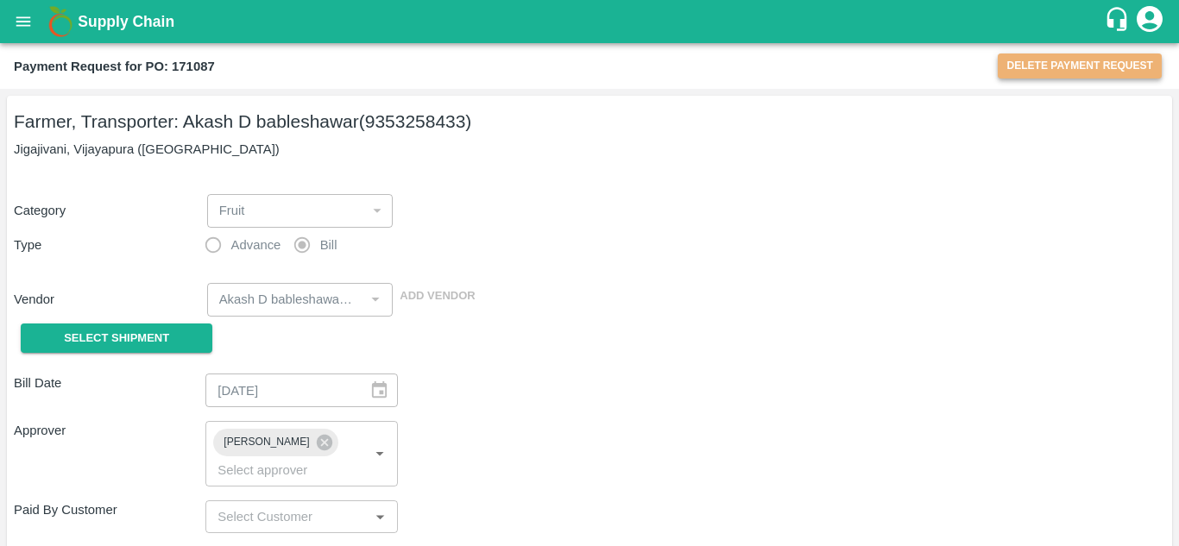
click at [1086, 74] on button "Delete Payment Request" at bounding box center [1079, 65] width 164 height 25
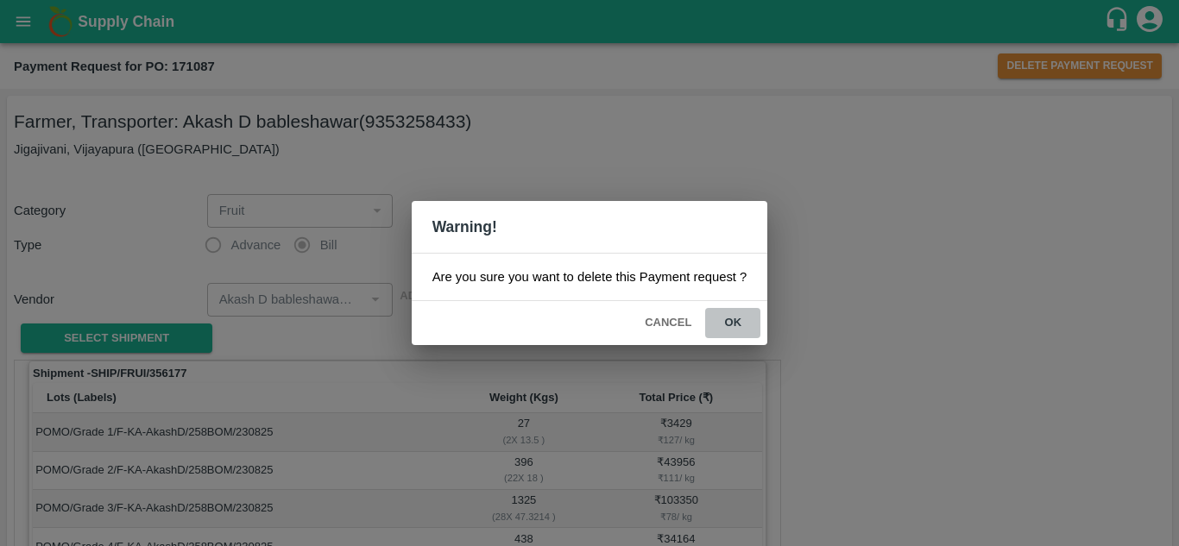
click at [740, 319] on button "ok" at bounding box center [732, 323] width 55 height 30
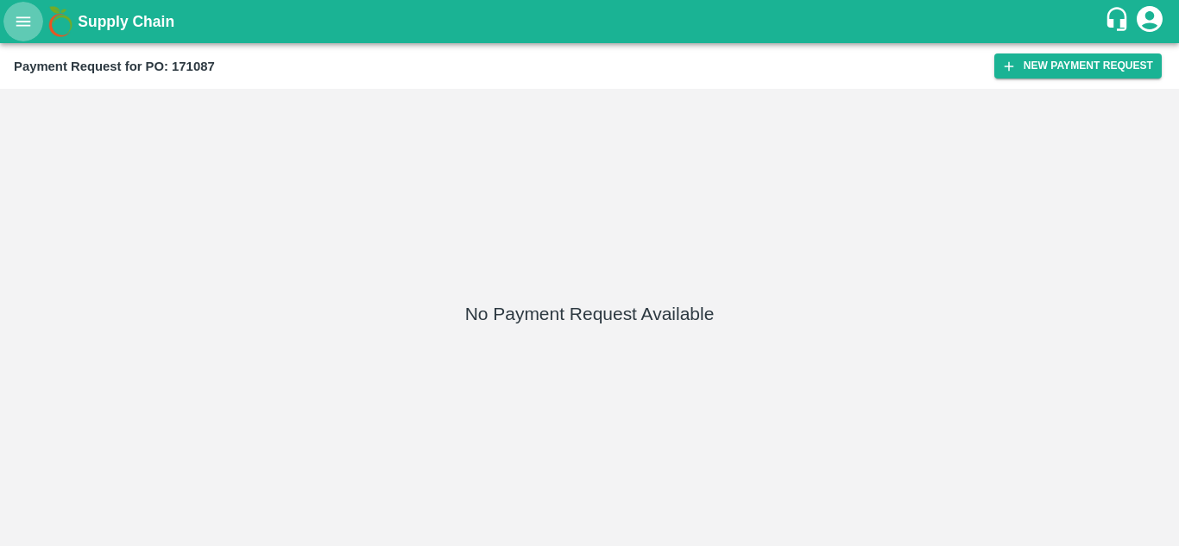
click at [31, 20] on icon "open drawer" at bounding box center [23, 21] width 19 height 19
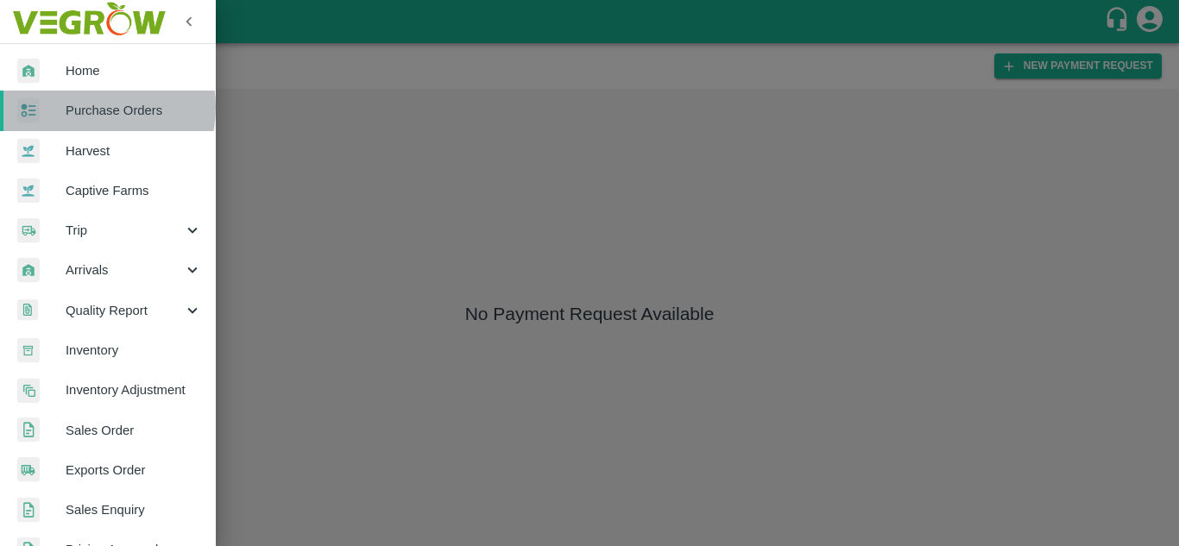
click at [82, 107] on span "Purchase Orders" at bounding box center [134, 110] width 136 height 19
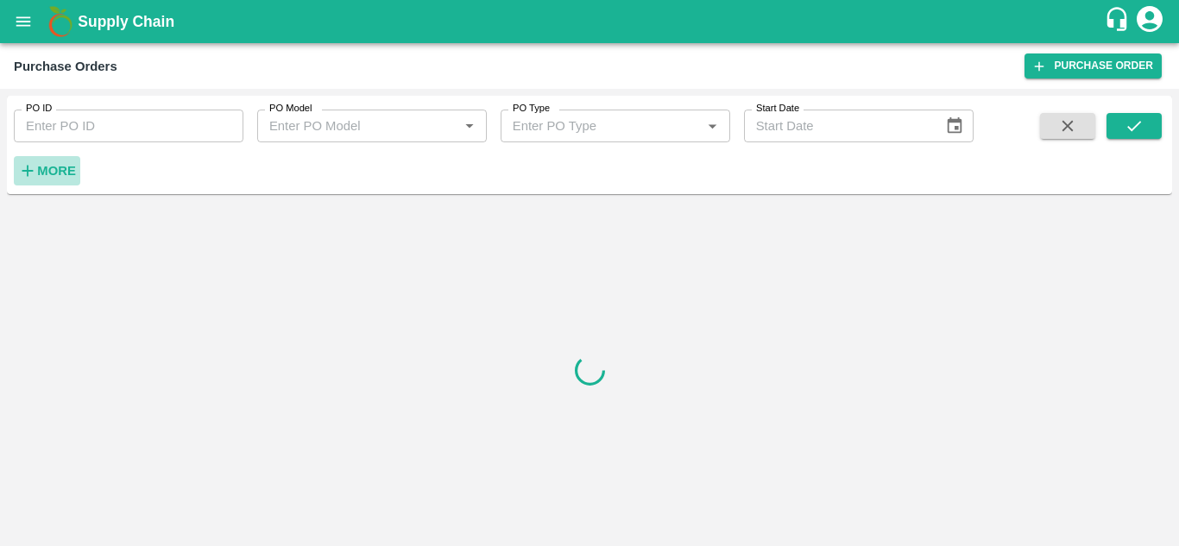
click at [54, 167] on strong "More" at bounding box center [56, 171] width 39 height 14
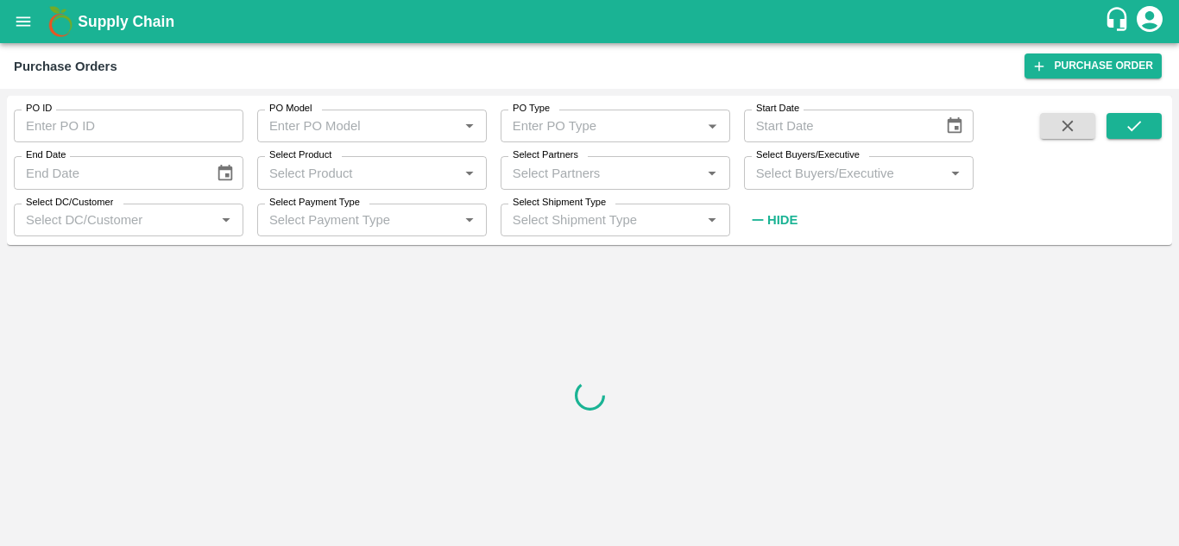
click at [582, 167] on input "Select Partners" at bounding box center [601, 172] width 191 height 22
paste input "9353258433"
type input "9353258433"
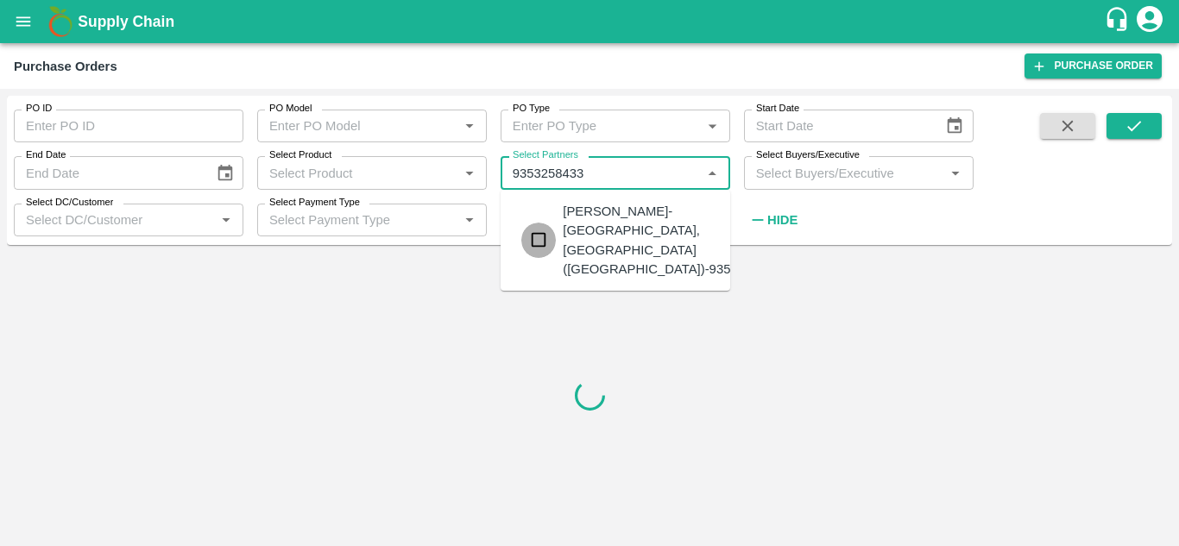
click at [539, 231] on input "checkbox" at bounding box center [538, 240] width 35 height 35
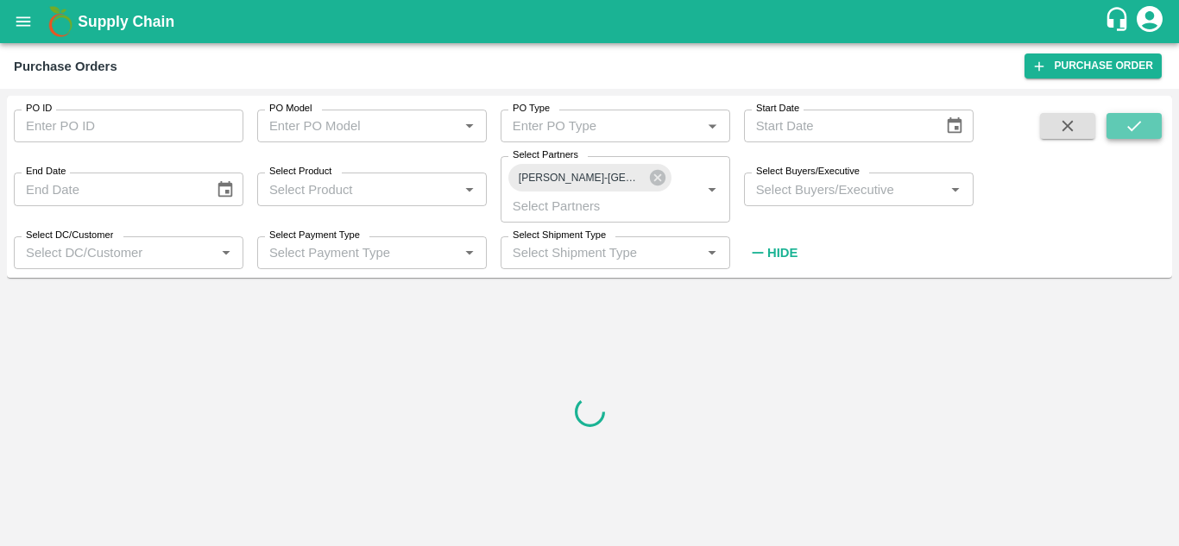
click at [1136, 135] on icon "submit" at bounding box center [1133, 125] width 19 height 19
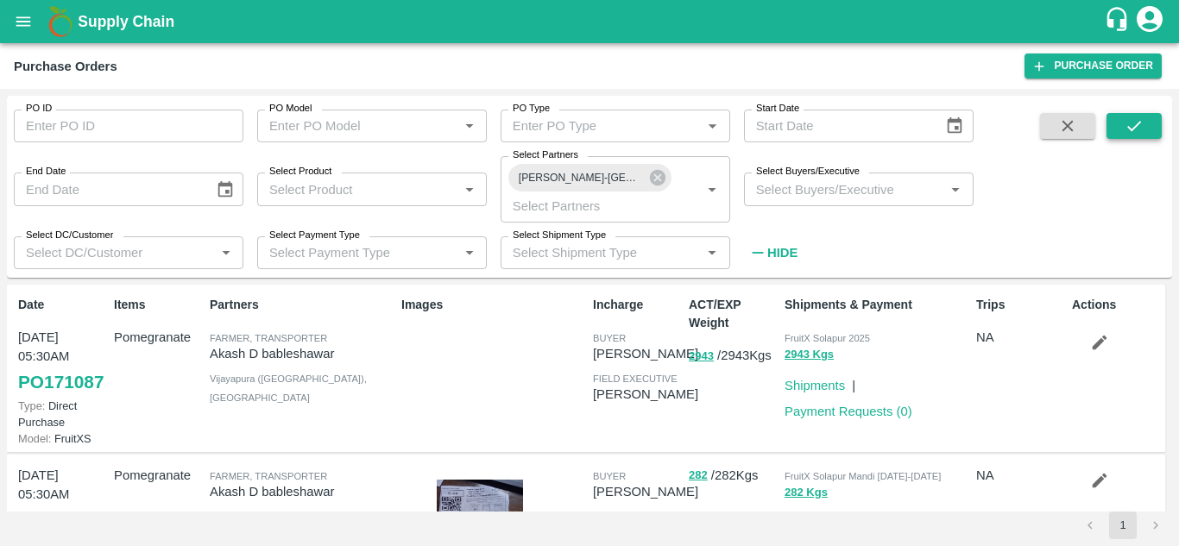
click at [1136, 135] on icon "submit" at bounding box center [1133, 125] width 19 height 19
click at [1102, 349] on icon "button" at bounding box center [1099, 342] width 19 height 19
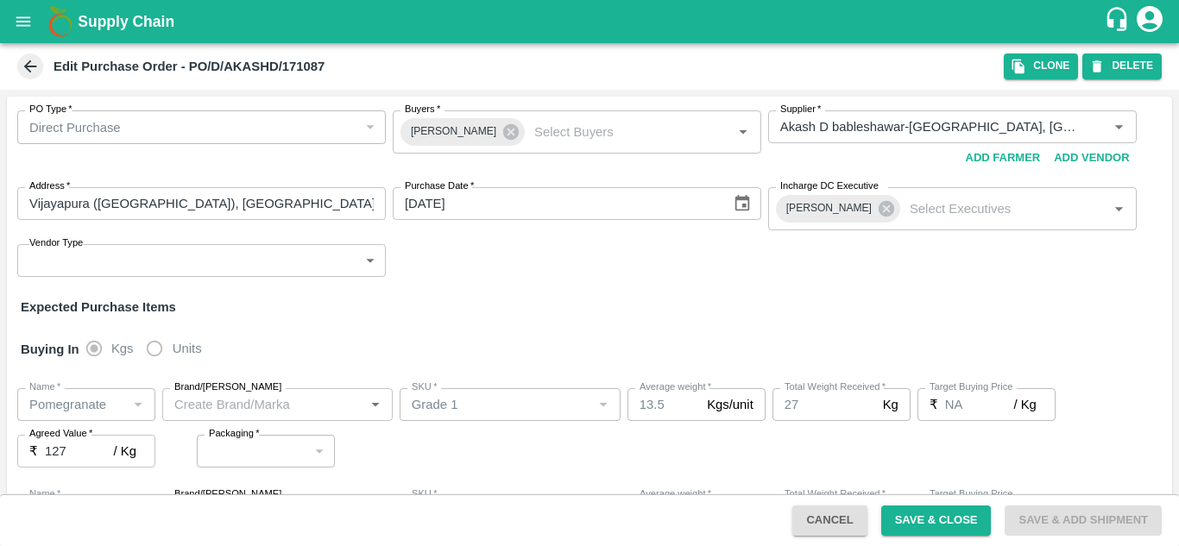
type input "Akash D bableshawar-[GEOGRAPHIC_DATA], [GEOGRAPHIC_DATA] ([GEOGRAPHIC_DATA])-93…"
type input "Pomegranate"
type input "Grade 1"
type input "NA"
type input "Pomegranate"
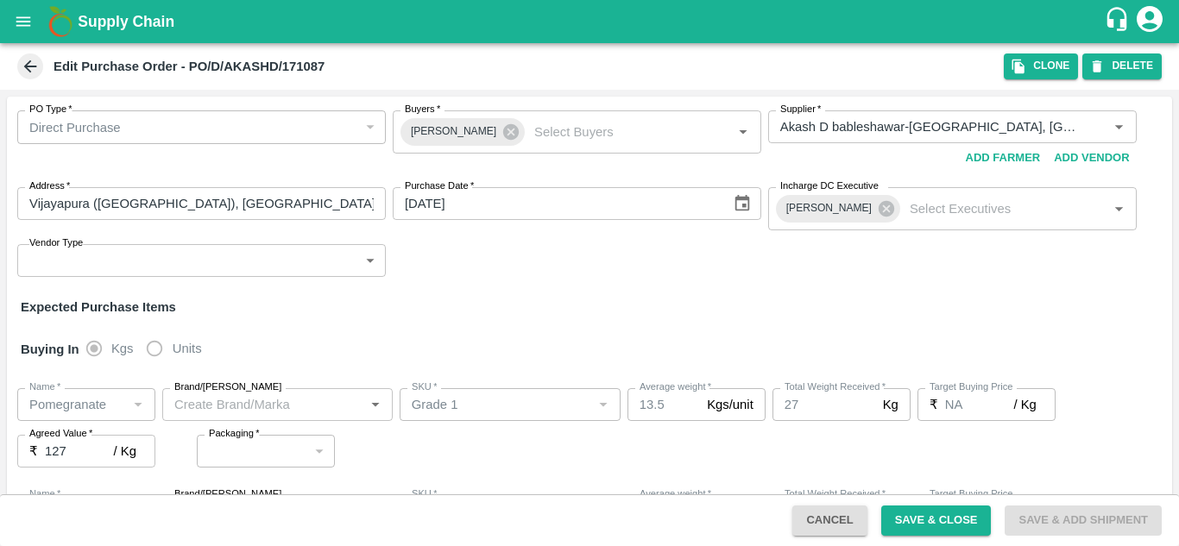
type input "Grade 2"
type input "NA"
type input "Pomegranate"
type input "Grade 3"
type input "NA"
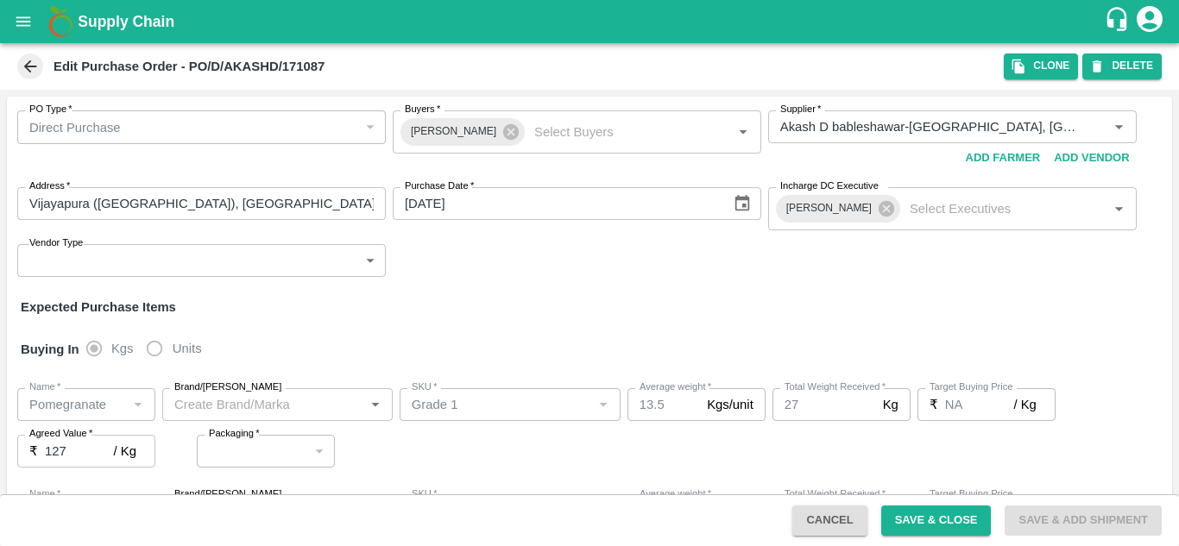
type input "Pomegranate"
type input "Grade 4"
type input "NA"
type input "Pomegranate"
type input "Grade 5"
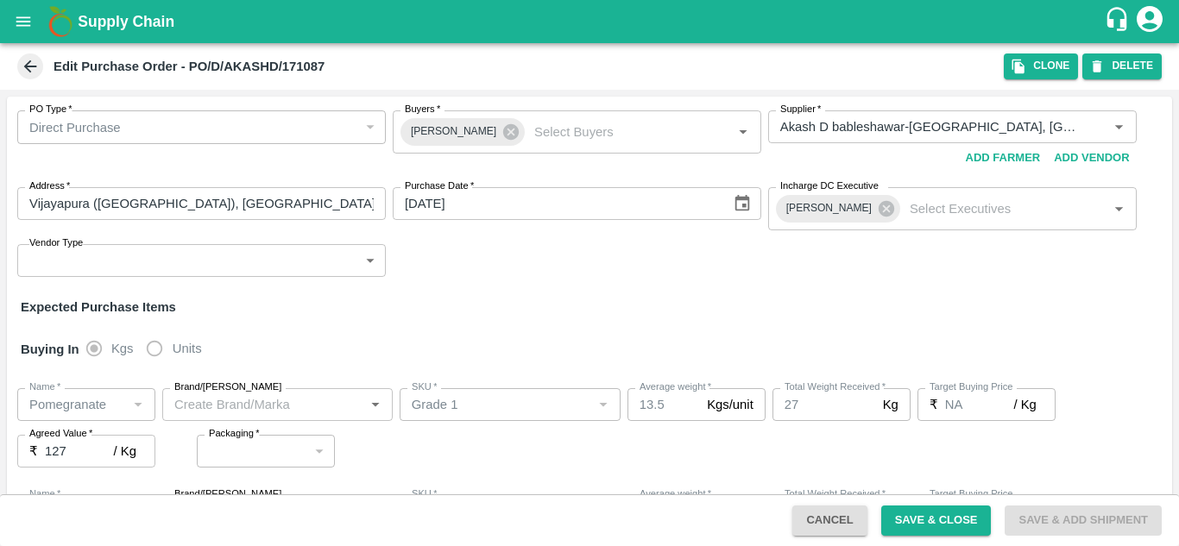
type input "NA"
type input "Pomegranate"
type input "Grade B1"
type input "NA"
type input "Pomegranate"
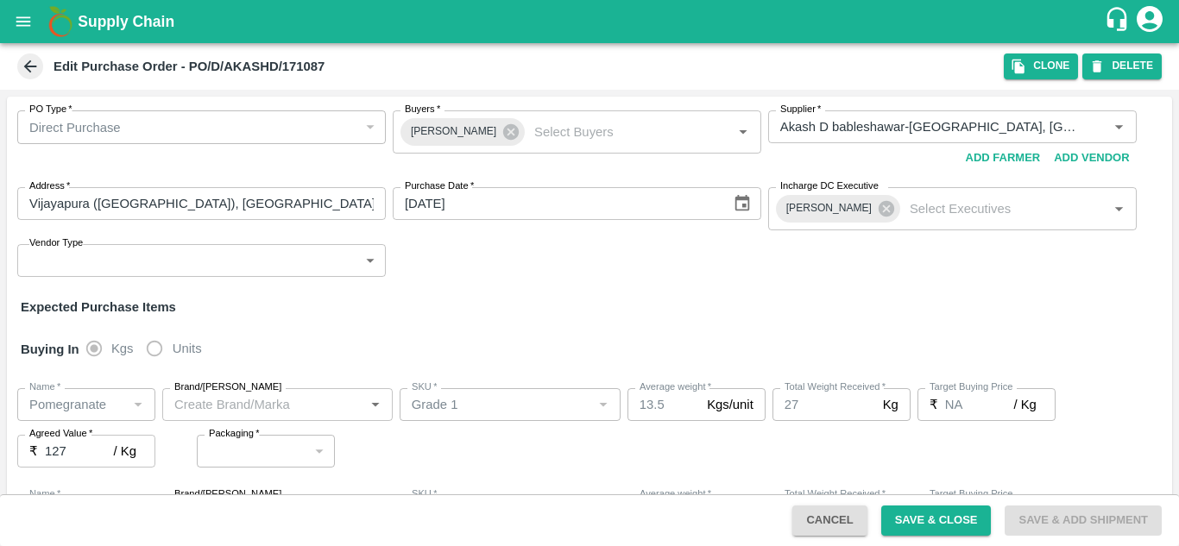
type input "Grade B2"
type input "NA"
type input "Pomegranate"
type input "Grade C1"
type input "NA"
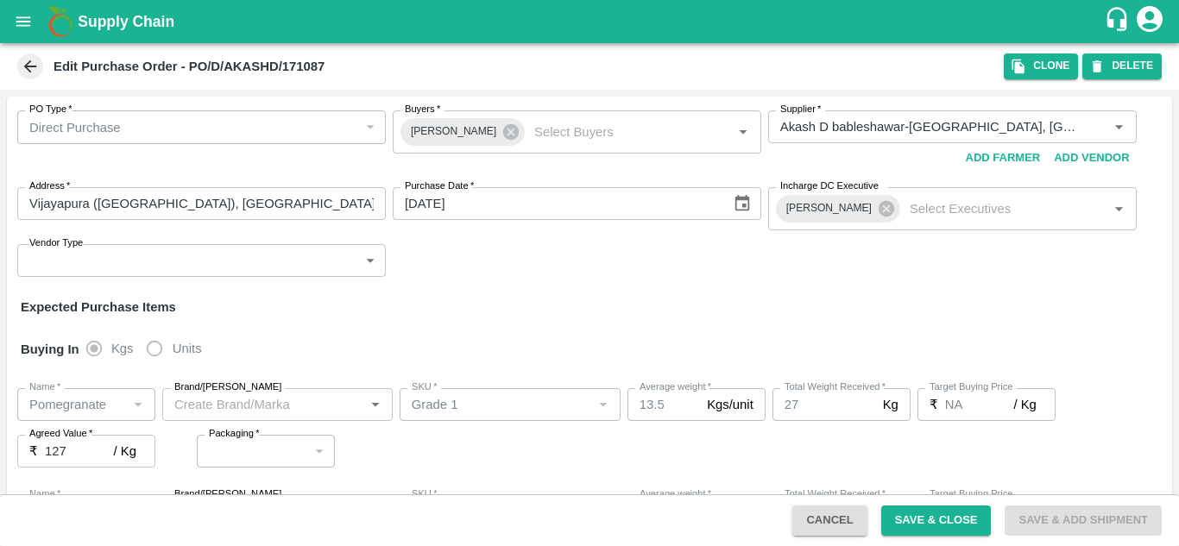
type input "Pomegranate"
type input "Grade C2"
type input "NA"
click at [1128, 56] on button "DELETE" at bounding box center [1121, 65] width 79 height 25
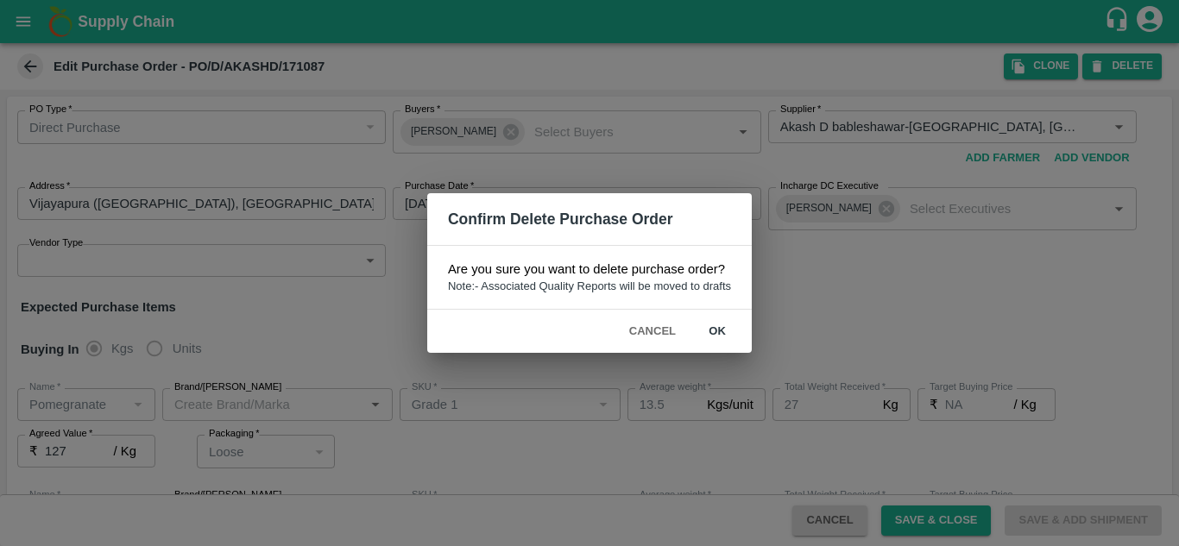
click at [712, 334] on button "ok" at bounding box center [716, 332] width 55 height 30
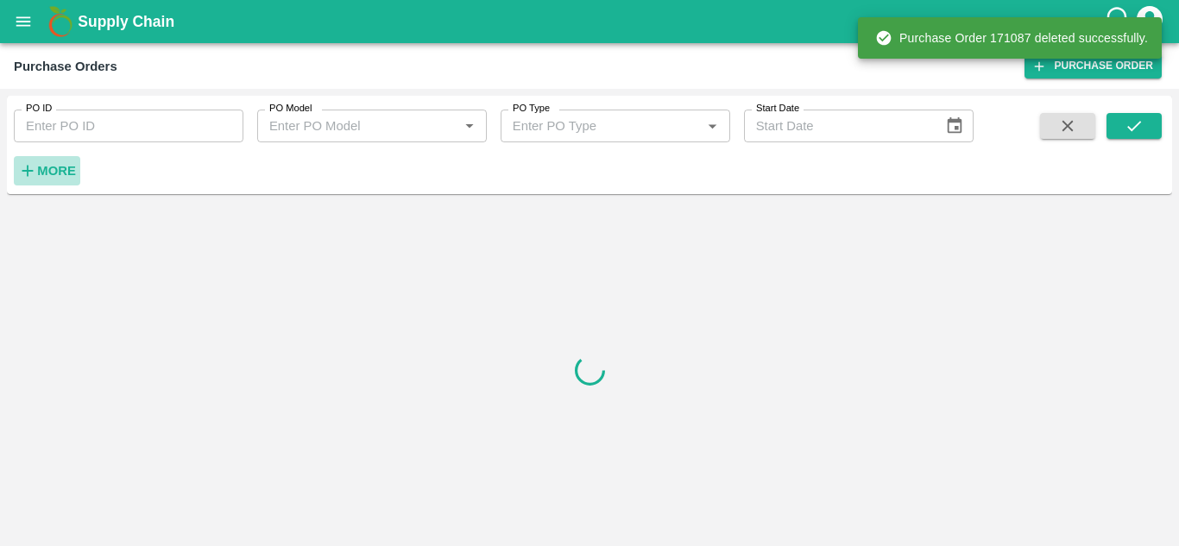
click at [47, 168] on strong "More" at bounding box center [56, 171] width 39 height 14
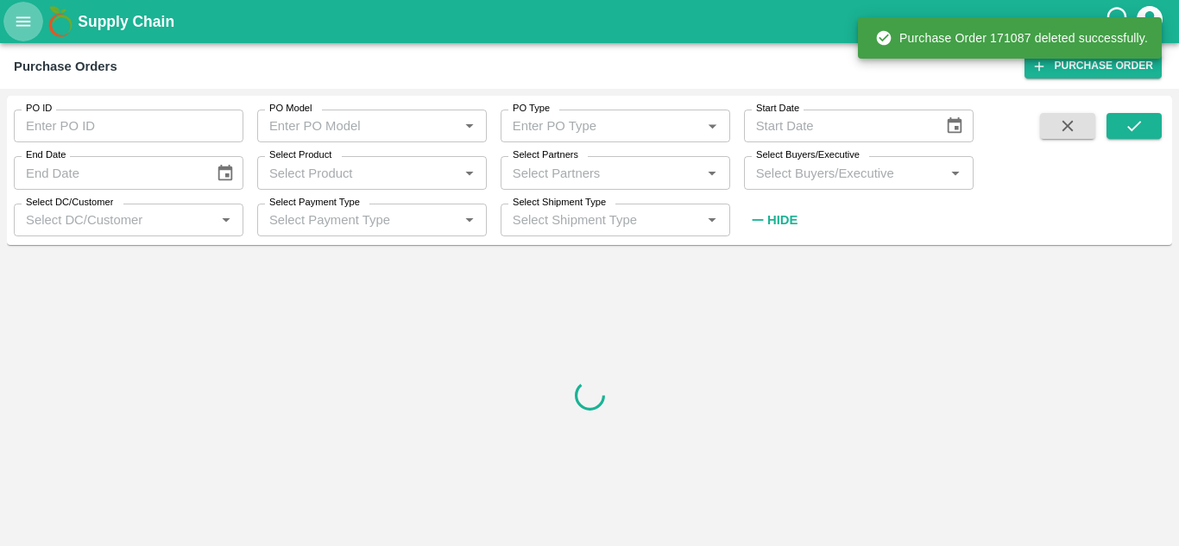
click at [16, 35] on button "open drawer" at bounding box center [23, 22] width 40 height 40
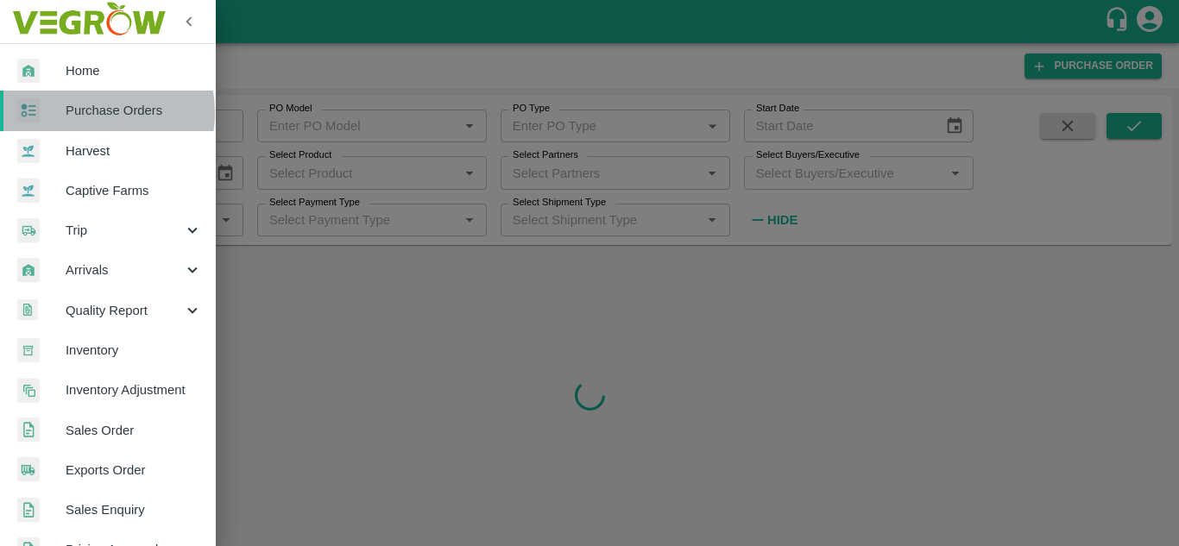
click at [90, 112] on span "Purchase Orders" at bounding box center [134, 110] width 136 height 19
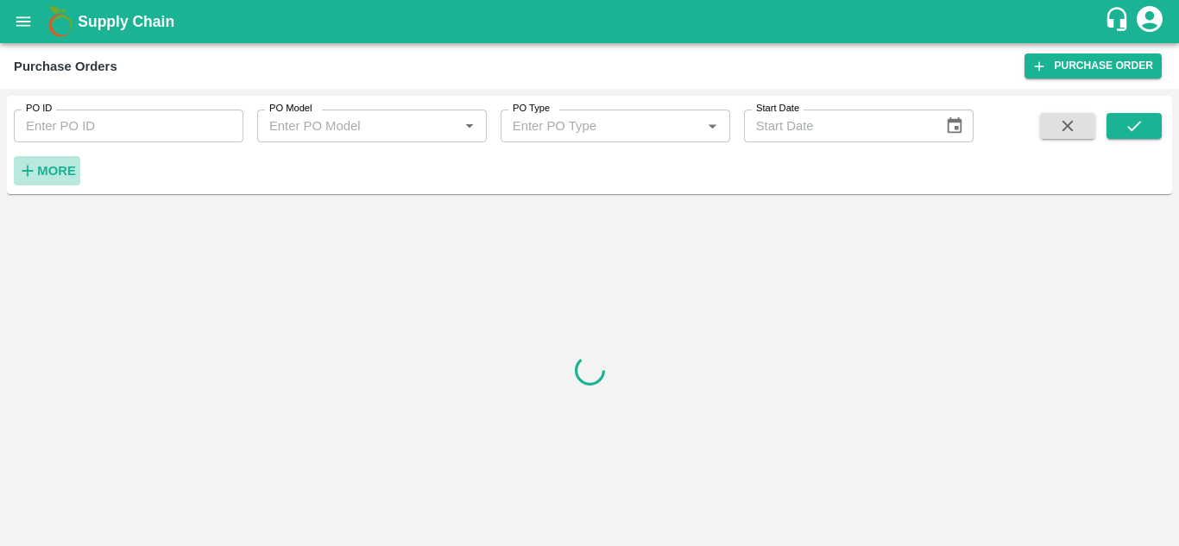
click at [60, 168] on strong "More" at bounding box center [56, 171] width 39 height 14
